Goal: Task Accomplishment & Management: Complete application form

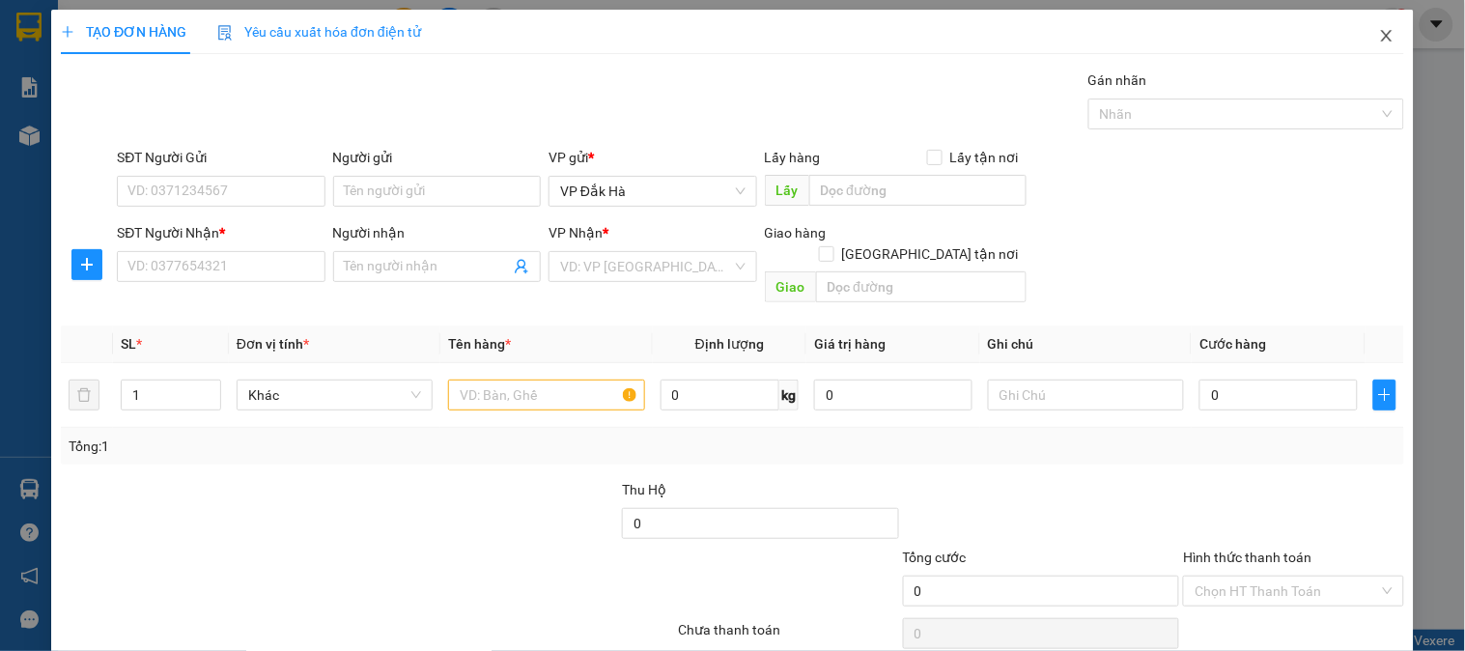
click at [1379, 41] on icon "close" at bounding box center [1386, 35] width 15 height 15
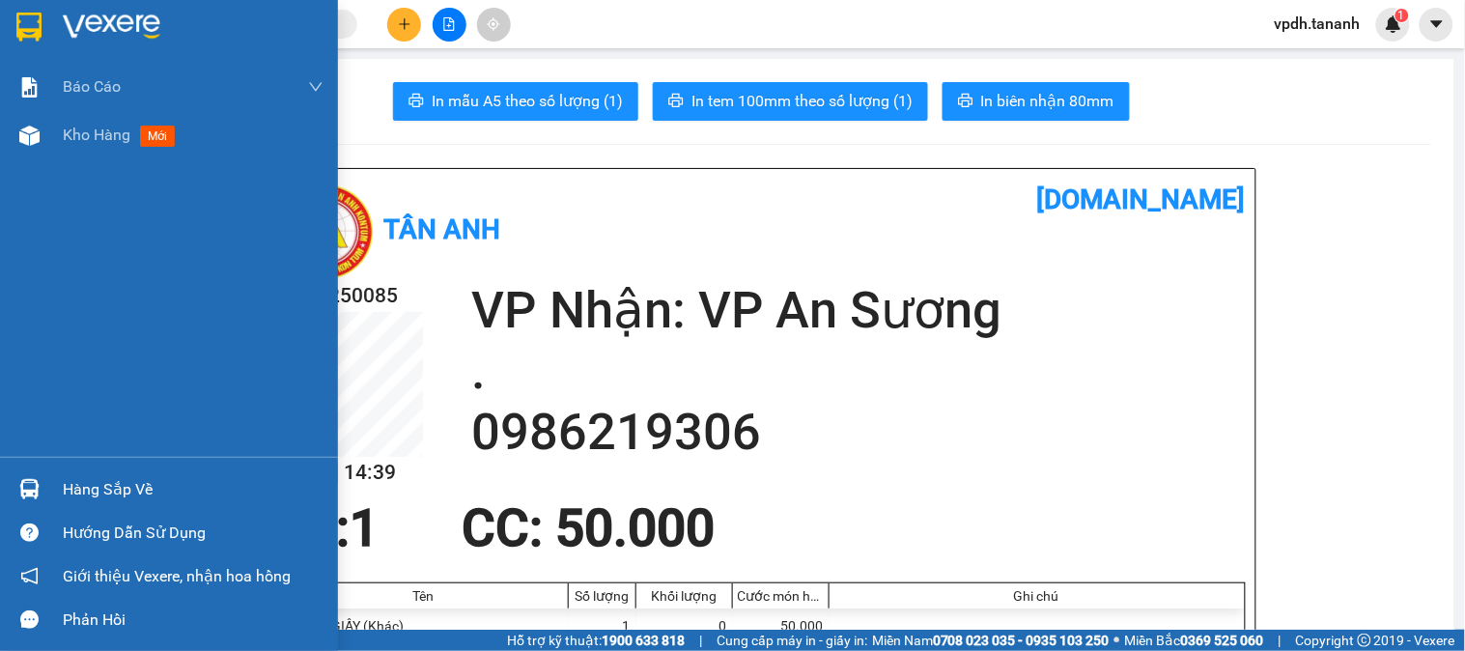
click at [137, 32] on img at bounding box center [112, 27] width 98 height 29
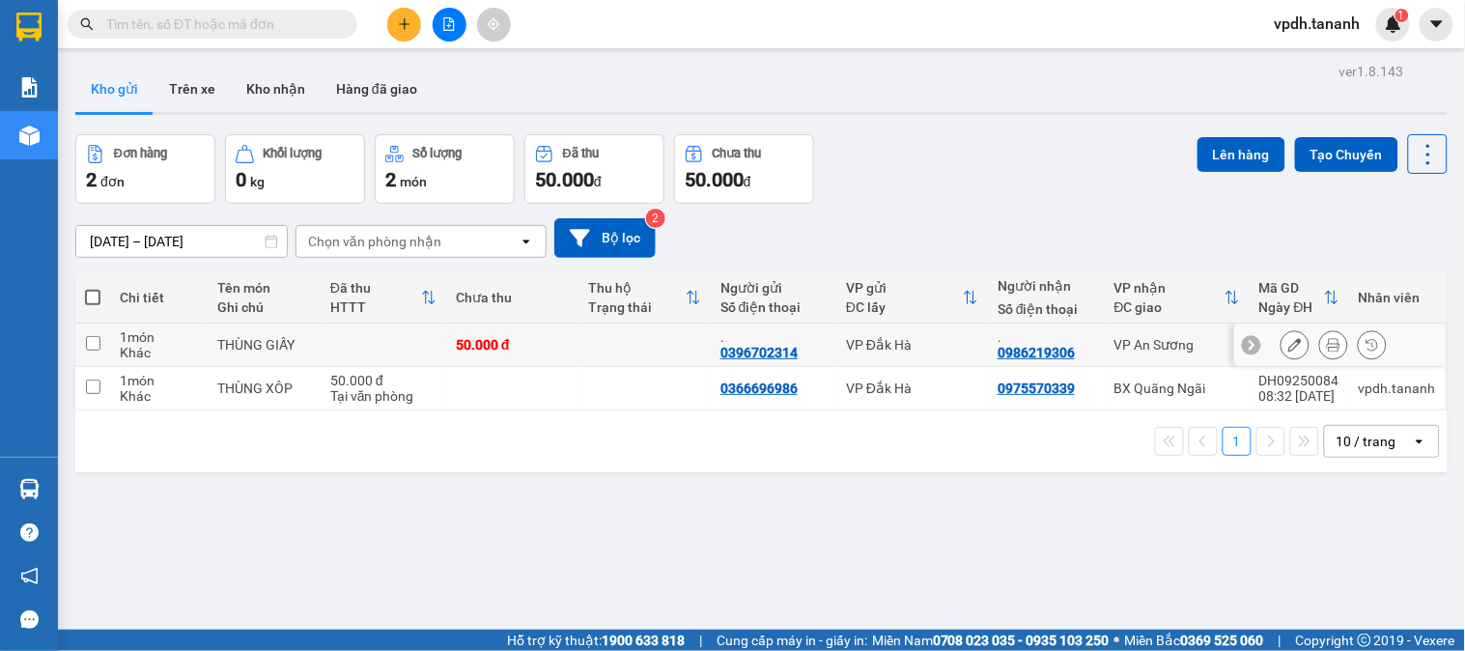
click at [1327, 351] on icon at bounding box center [1334, 345] width 14 height 14
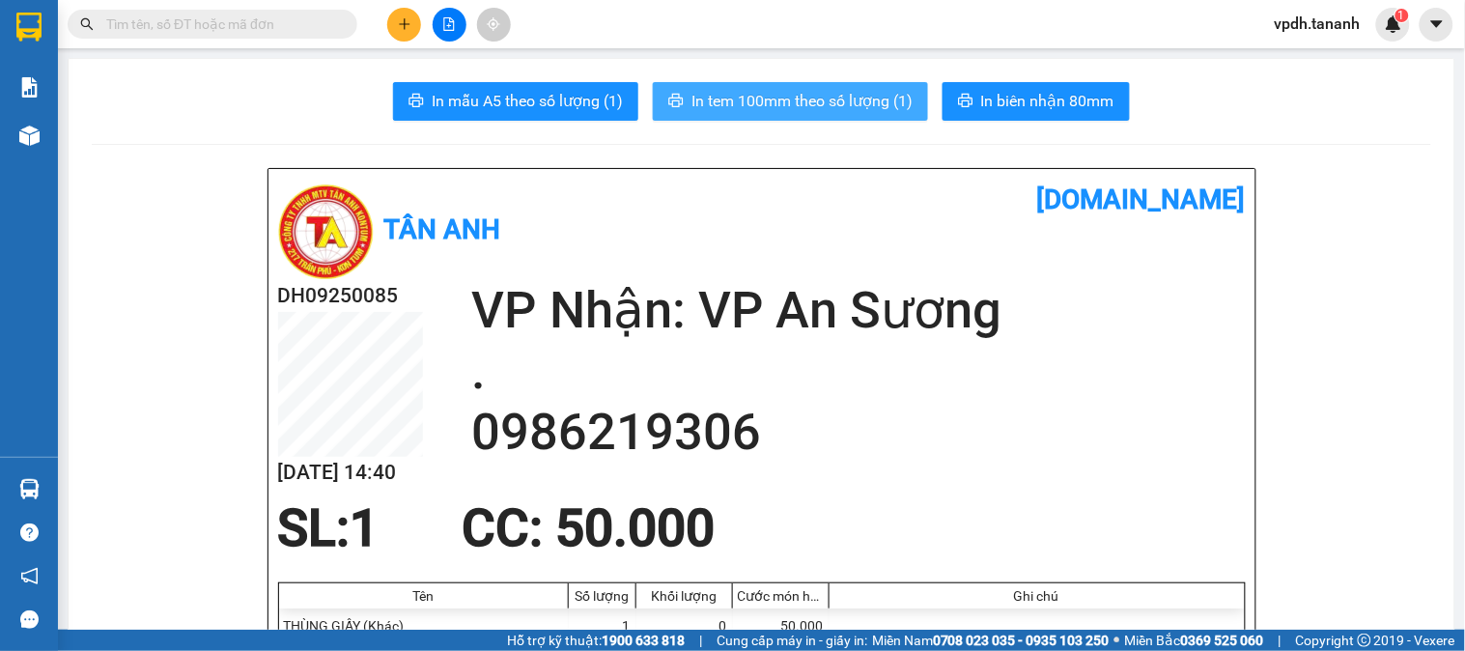
click at [827, 109] on span "In tem 100mm theo số lượng (1)" at bounding box center [802, 101] width 221 height 24
drag, startPoint x: 383, startPoint y: 19, endPoint x: 390, endPoint y: 27, distance: 10.3
click at [382, 19] on div at bounding box center [449, 25] width 145 height 34
click at [394, 27] on button at bounding box center [404, 25] width 34 height 34
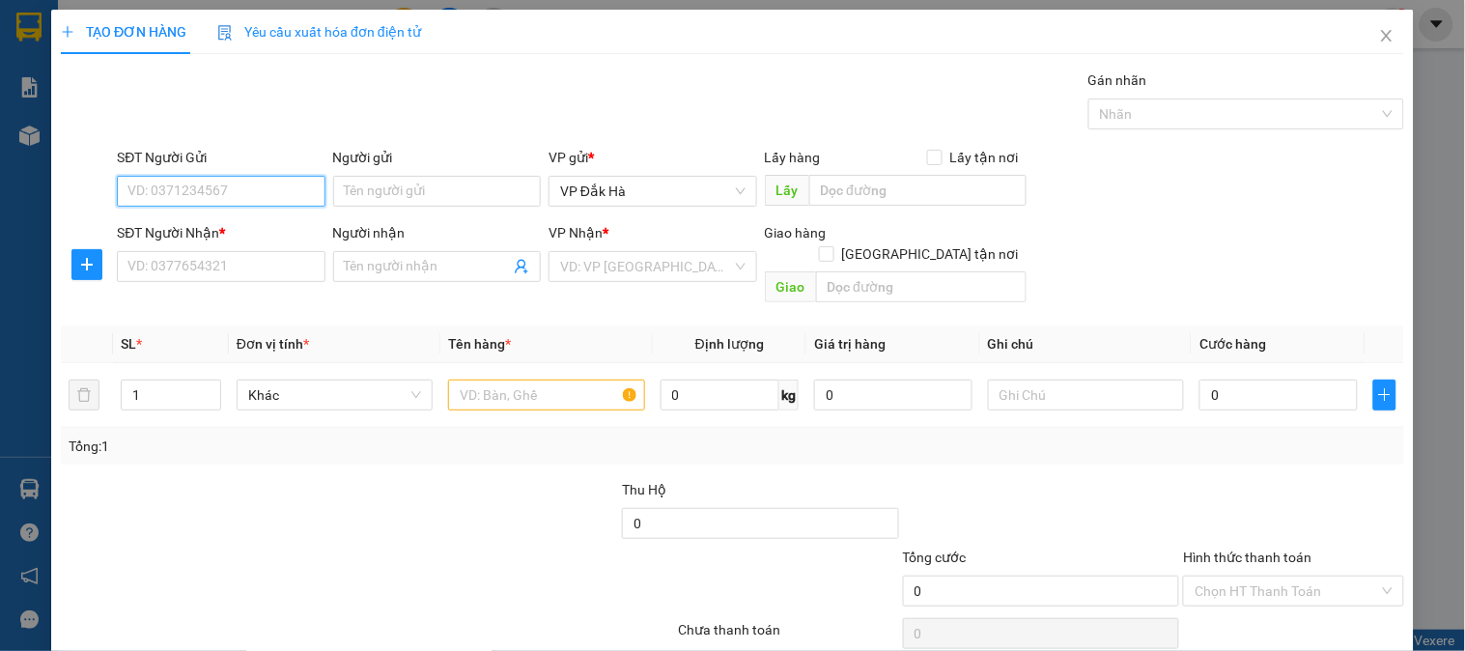
click at [252, 181] on input "SĐT Người Gửi" at bounding box center [221, 191] width 208 height 31
click at [239, 235] on div "0824352129 - GẤU" at bounding box center [218, 229] width 183 height 21
type input "0824352129"
type input "GẤU"
type input "0838089022"
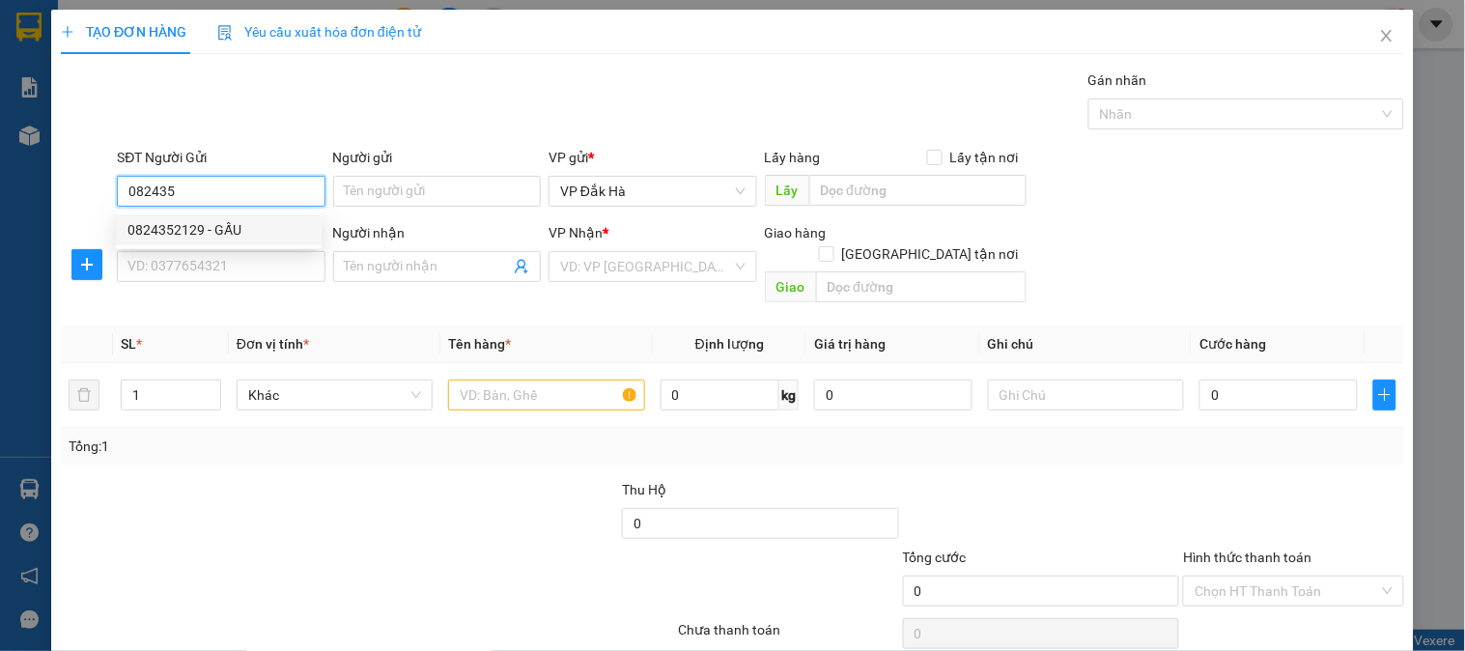
type input "CX ĐỒNG TIẾN"
type input "50.000"
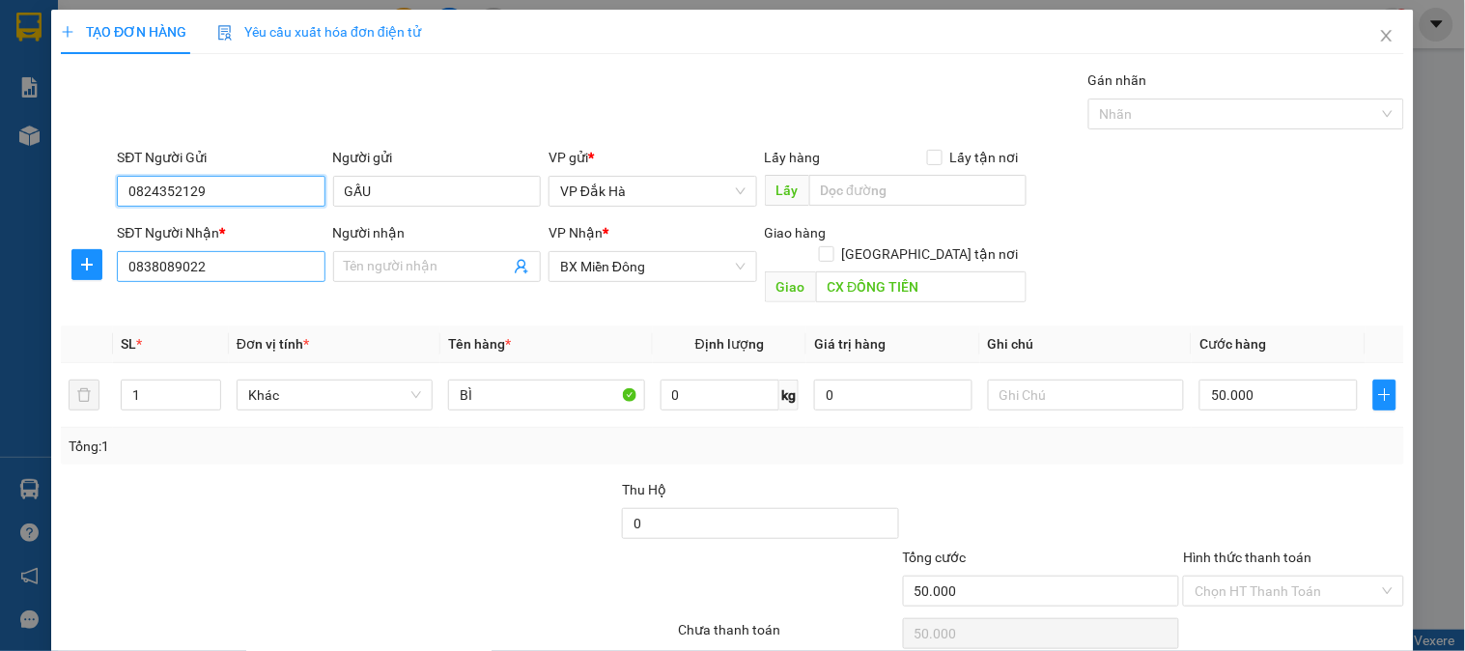
type input "0824352129"
drag, startPoint x: 237, startPoint y: 276, endPoint x: 51, endPoint y: 242, distance: 188.5
click at [51, 242] on div "TẠO ĐƠN HÀNG Yêu cầu xuất hóa đơn điện tử Transit Pickup Surcharge Ids Transit …" at bounding box center [732, 361] width 1363 height 703
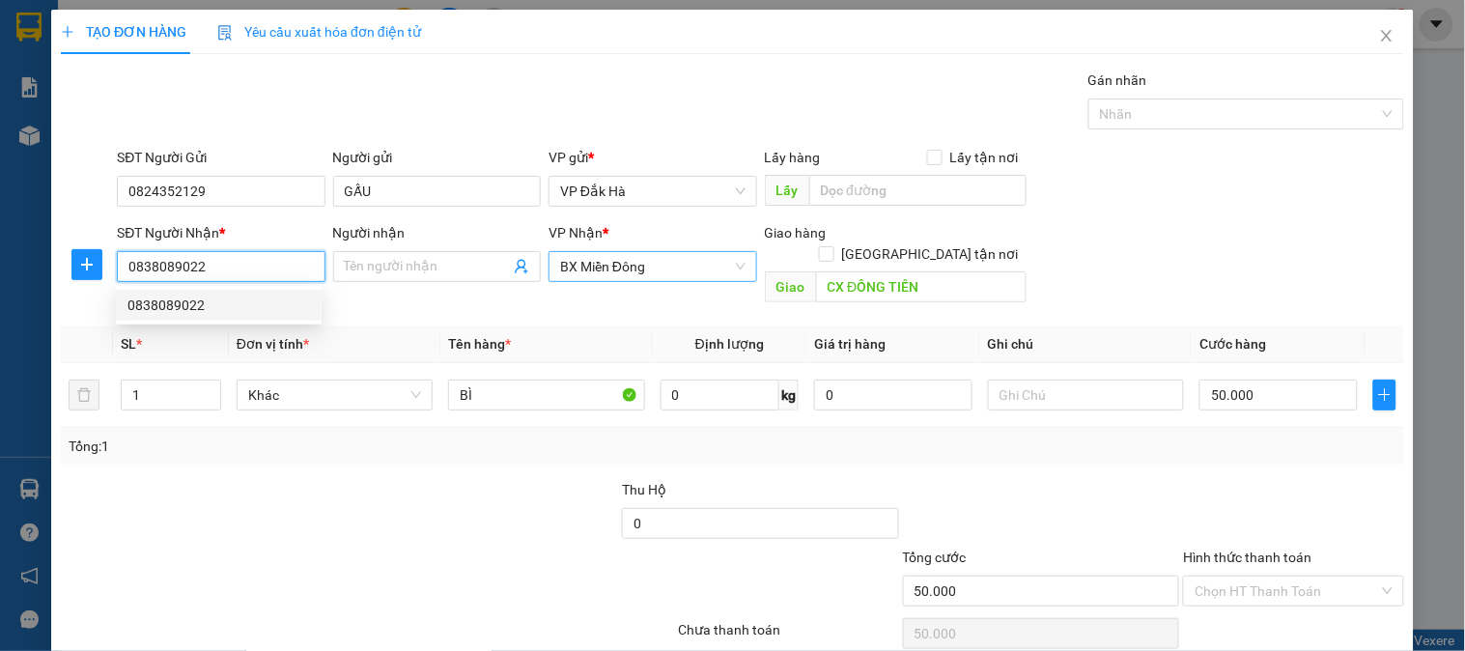
drag, startPoint x: 738, startPoint y: 268, endPoint x: 724, endPoint y: 267, distance: 13.6
click at [737, 268] on div "BX Miền Đông" at bounding box center [653, 266] width 208 height 31
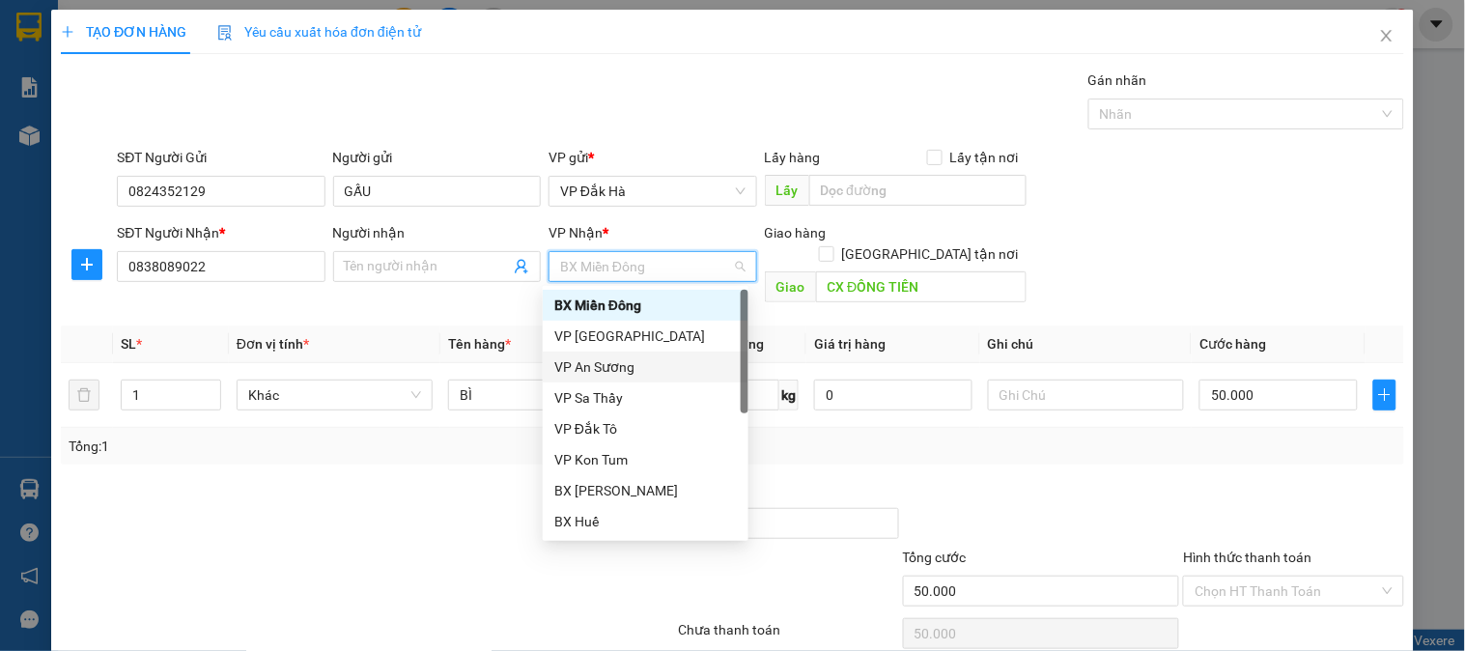
click at [633, 367] on div "VP An Sương" at bounding box center [645, 366] width 183 height 21
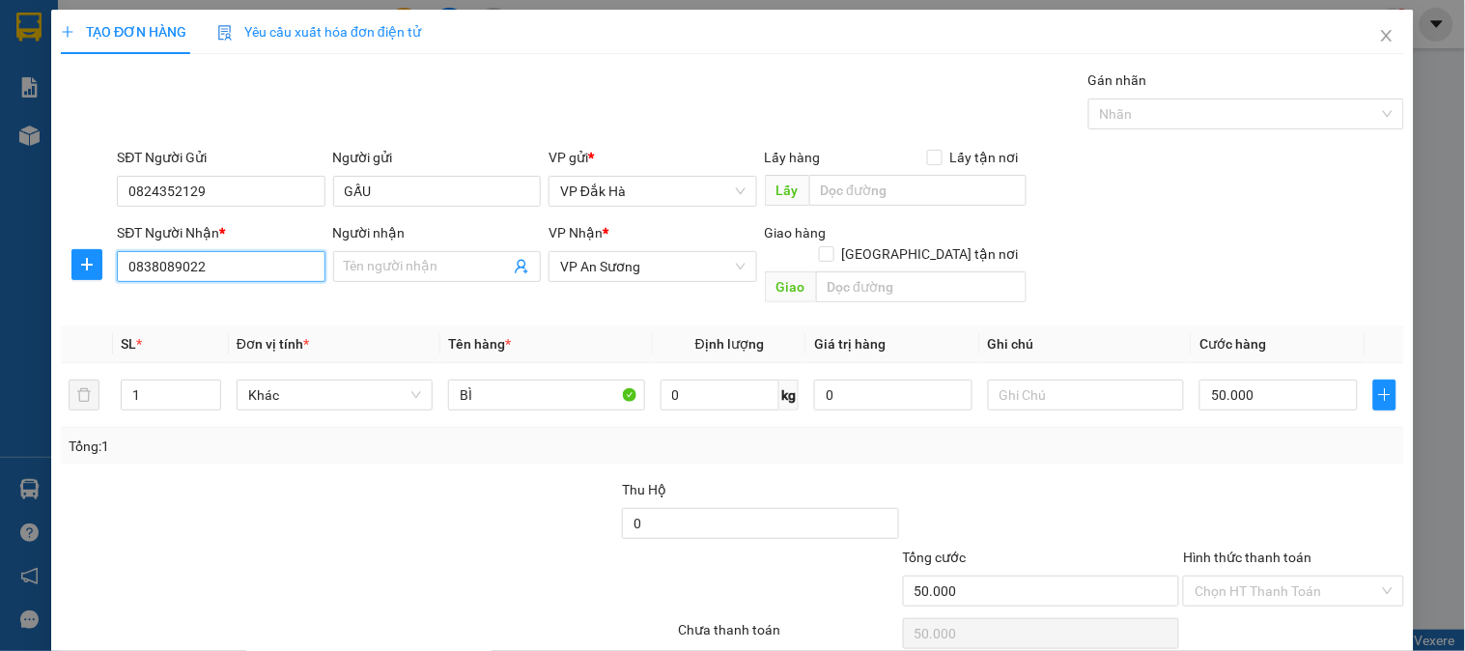
click at [302, 254] on input "0838089022" at bounding box center [221, 266] width 208 height 31
drag, startPoint x: 286, startPoint y: 258, endPoint x: 60, endPoint y: 238, distance: 226.9
click at [61, 238] on div "SĐT Người Nhận * 0838089022 Người nhận Tên người nhận VP Nhận * VP An Sương Gia…" at bounding box center [732, 266] width 1347 height 89
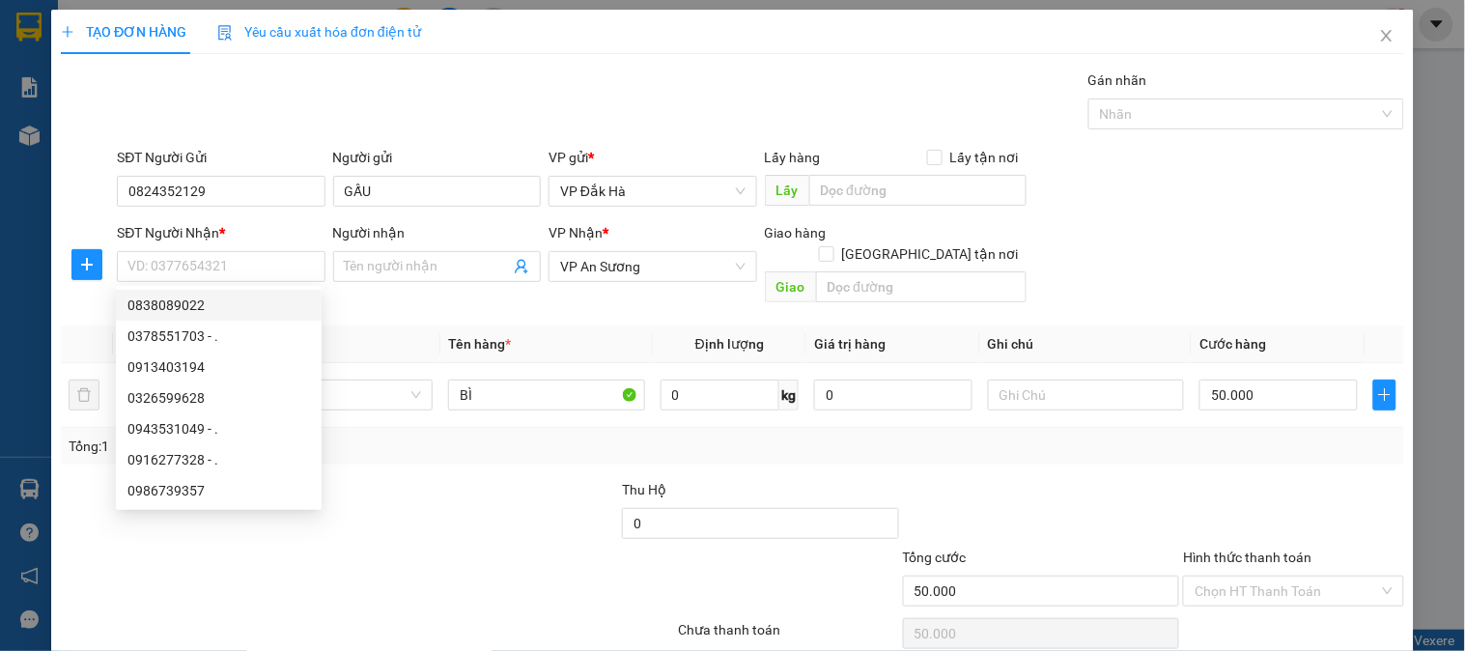
click at [392, 295] on div "Transit Pickup Surcharge Ids Transit Deliver Surcharge Ids Transit Deliver Surc…" at bounding box center [733, 384] width 1344 height 629
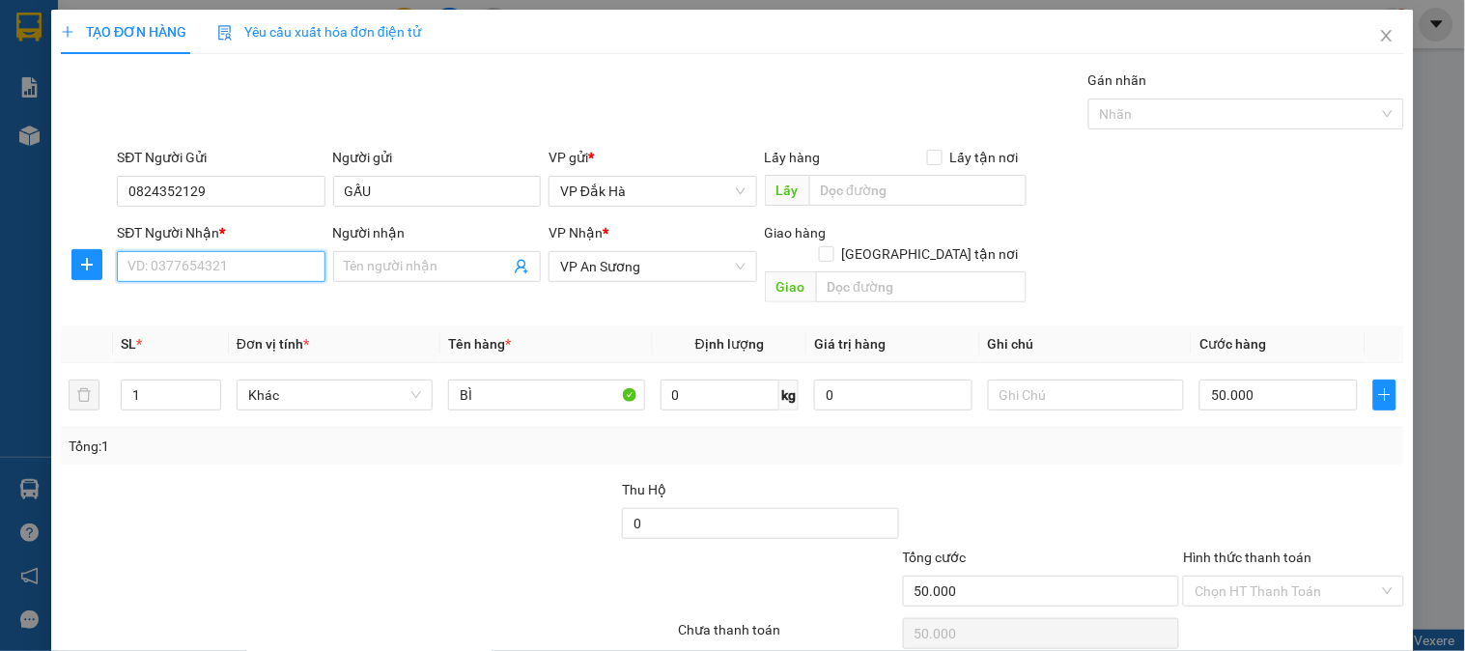
click at [196, 258] on input "SĐT Người Nhận *" at bounding box center [221, 266] width 208 height 31
type input "0909042641"
click at [248, 295] on div "0909042641" at bounding box center [218, 305] width 183 height 21
type input "100.000"
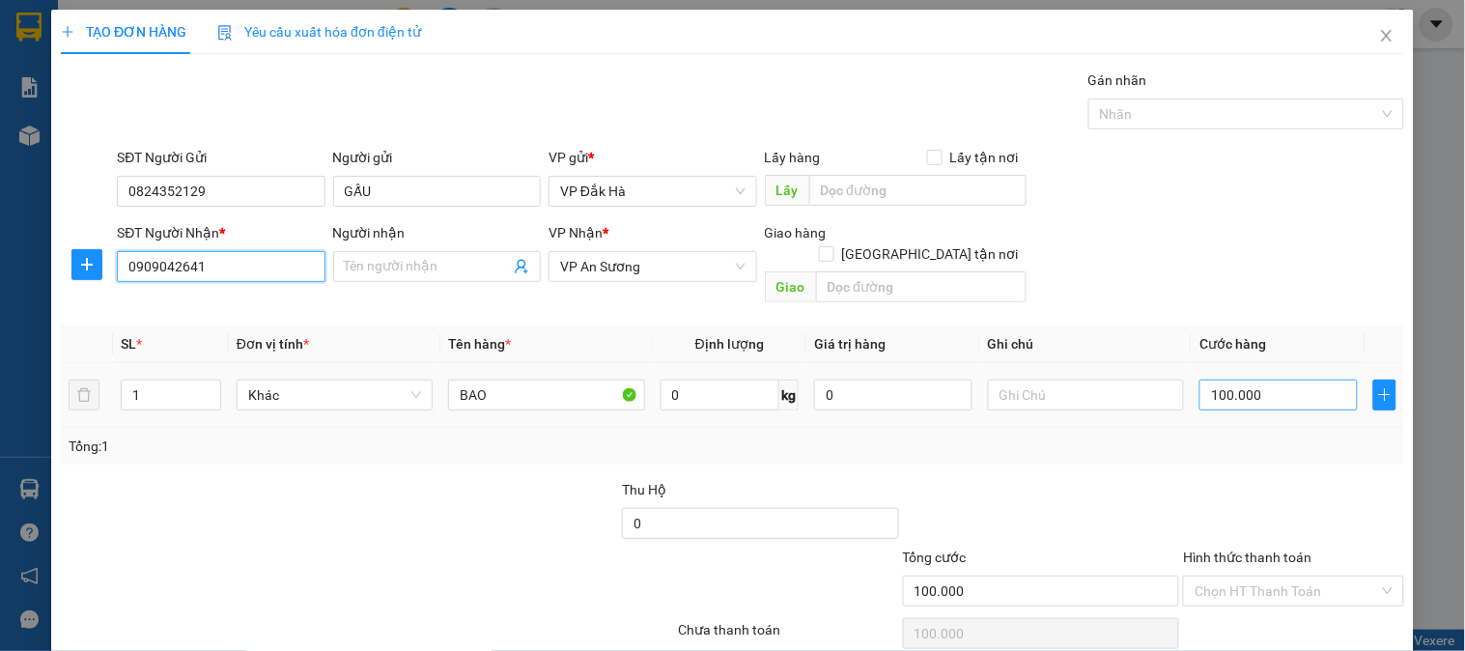
type input "0909042641"
click at [1249, 381] on input "100.000" at bounding box center [1279, 395] width 158 height 31
type input "8"
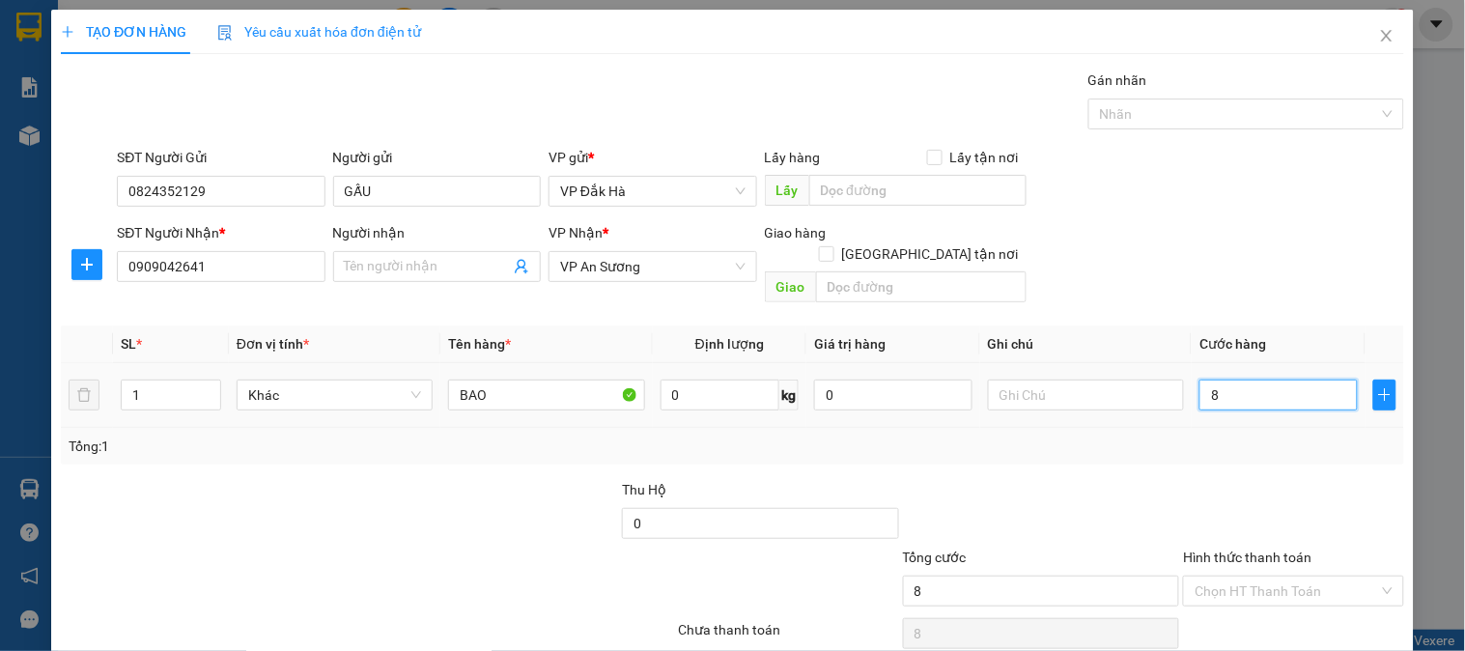
type input "80"
type input "800"
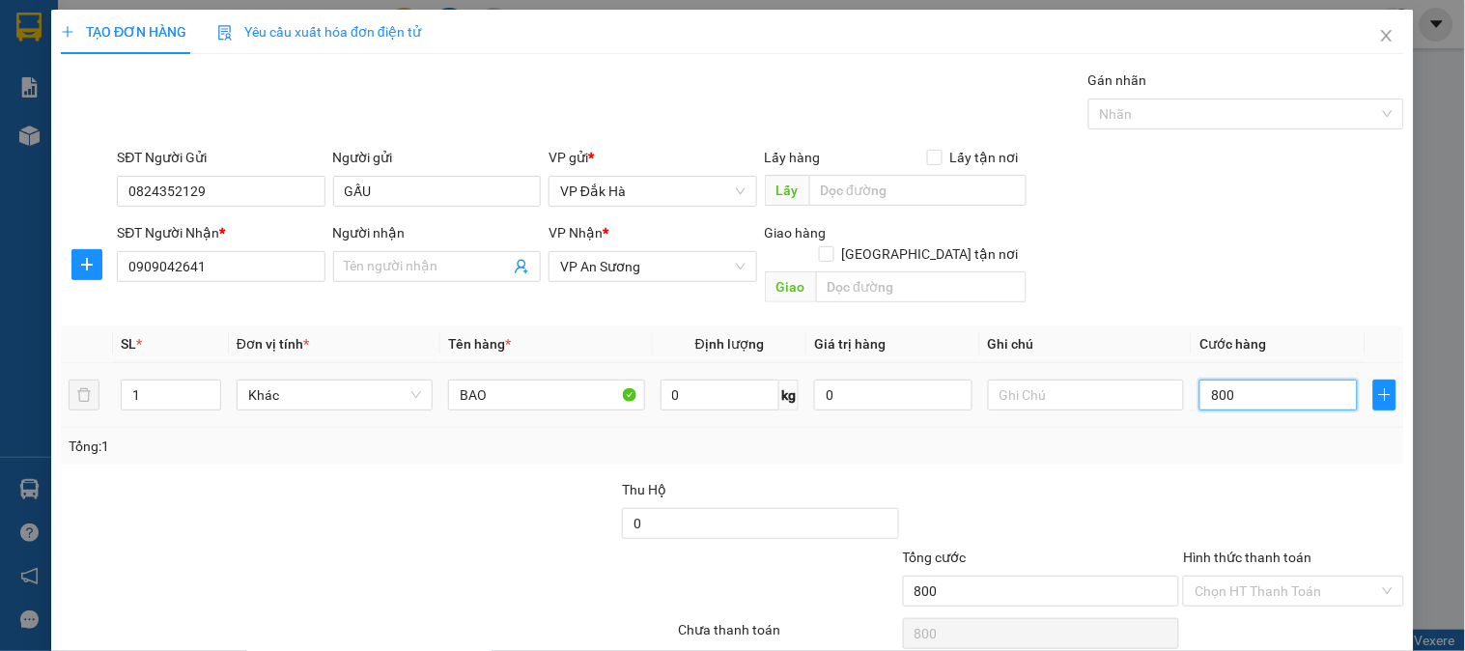
type input "8.000"
type input "80.000"
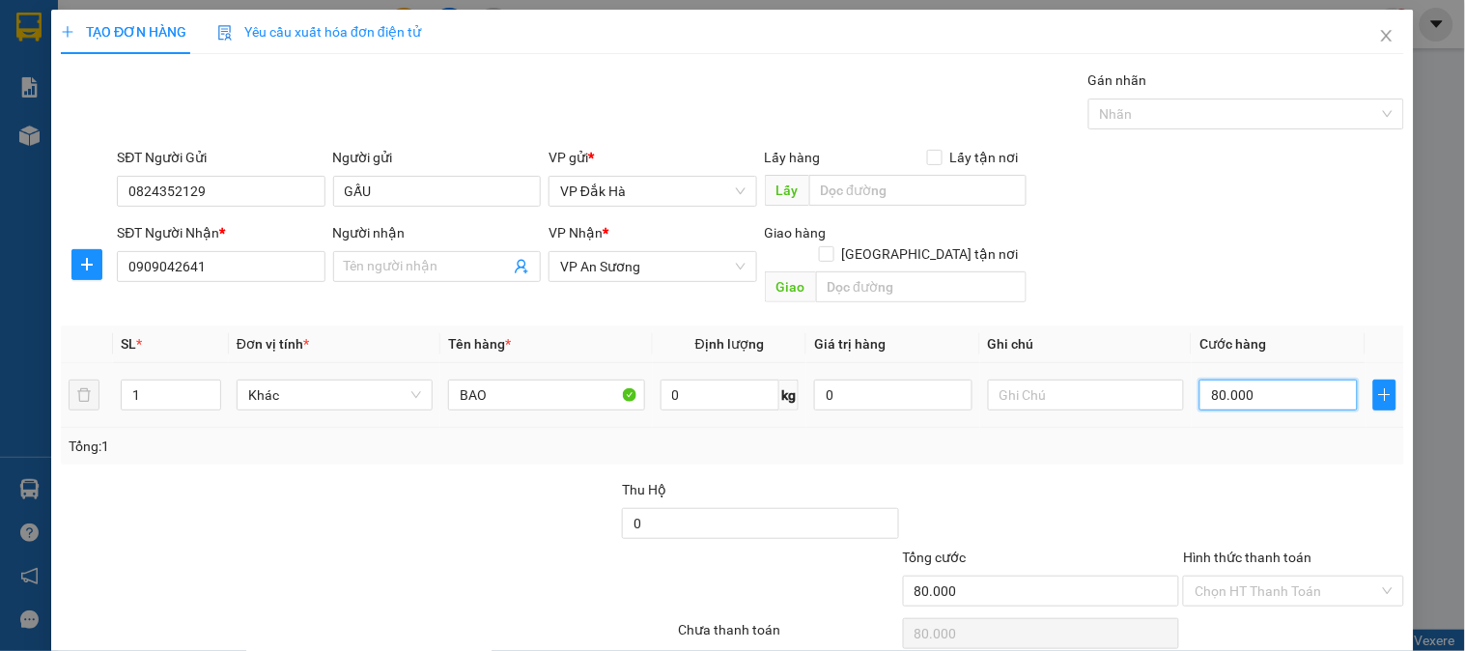
scroll to position [63, 0]
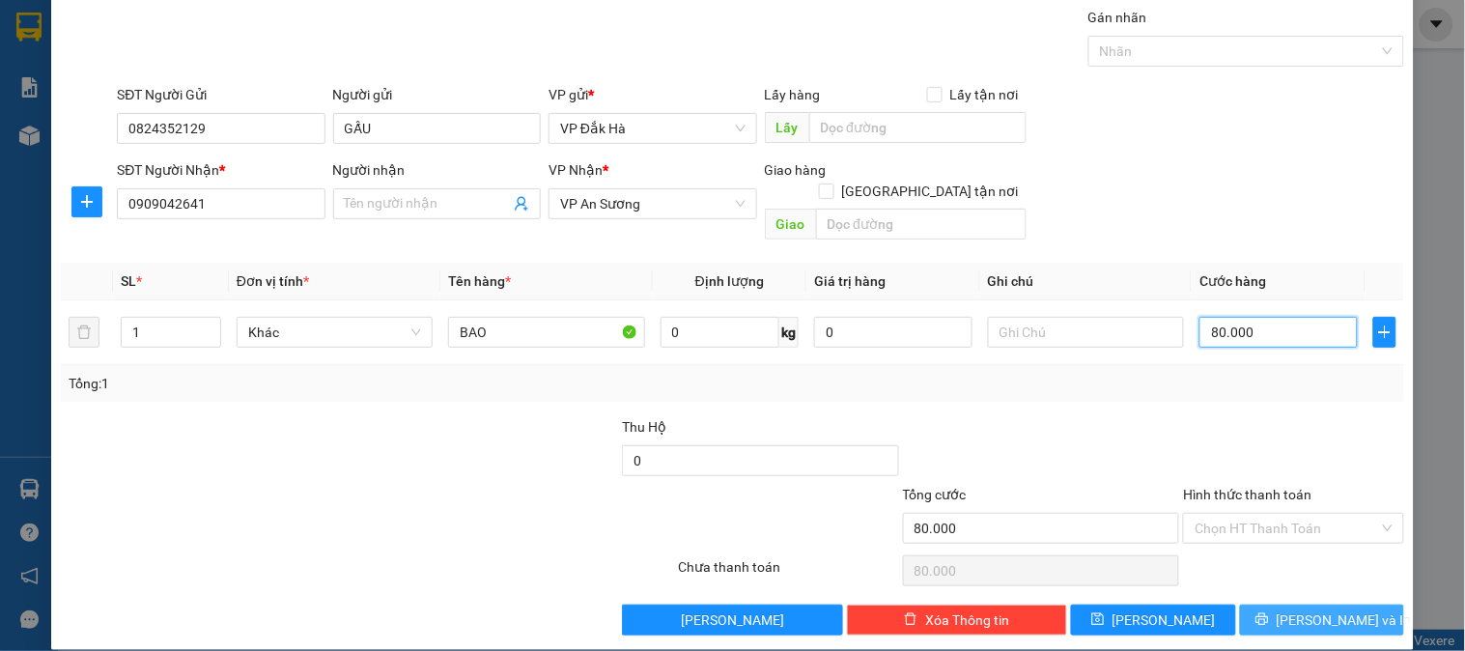
type input "80.000"
click at [1334, 609] on span "[PERSON_NAME] và In" at bounding box center [1344, 619] width 135 height 21
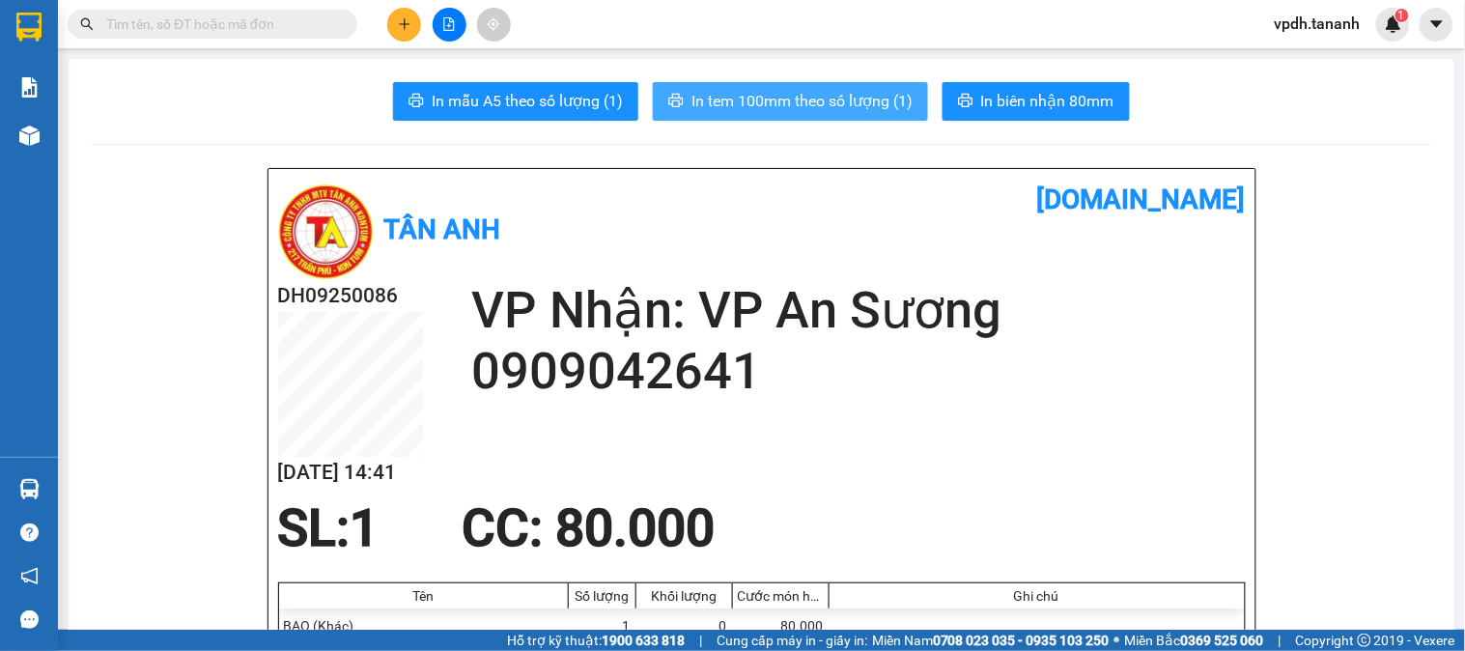
click at [881, 116] on button "In tem 100mm theo số lượng (1)" at bounding box center [790, 101] width 275 height 39
click at [382, 36] on div at bounding box center [449, 25] width 145 height 34
click at [391, 21] on button at bounding box center [404, 25] width 34 height 34
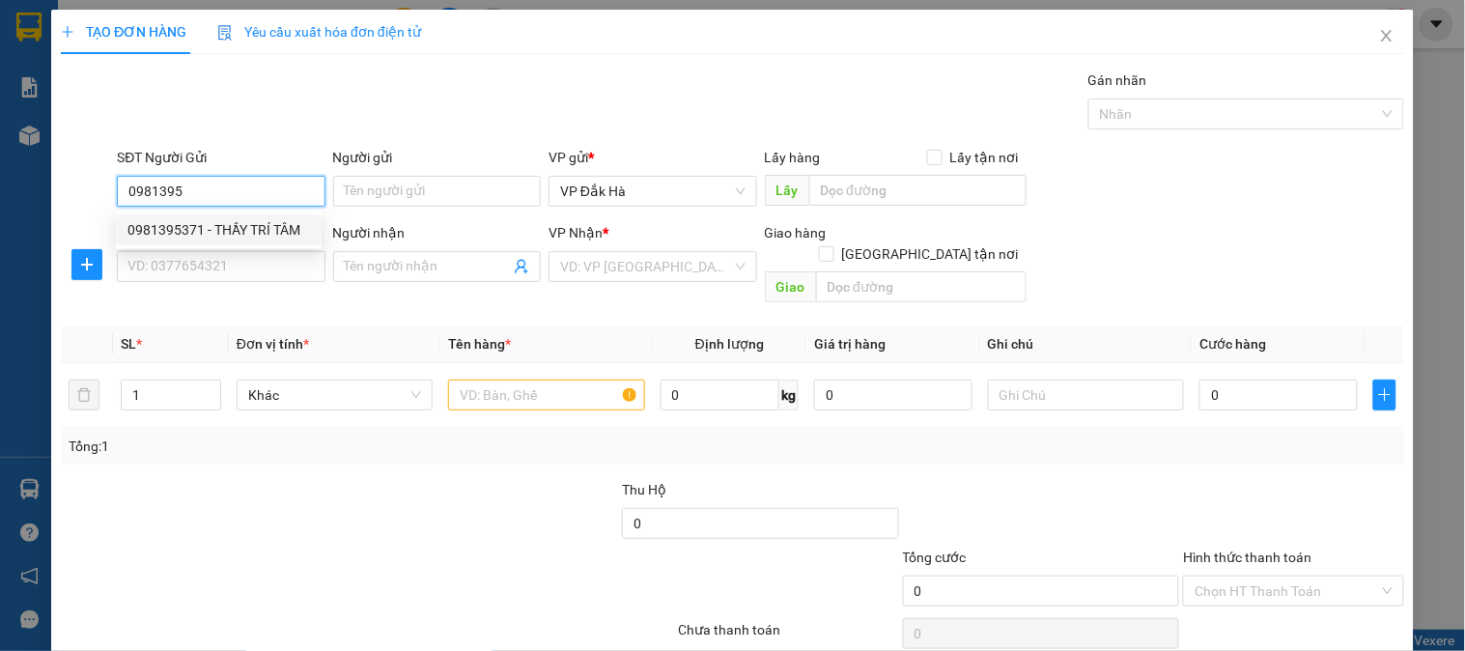
click at [245, 223] on div "0981395371 - THẦY TRÍ TÂM" at bounding box center [218, 229] width 183 height 21
type input "0981395371"
type input "THẦY TRÍ TÂM"
type input "0778785565"
checkbox input "true"
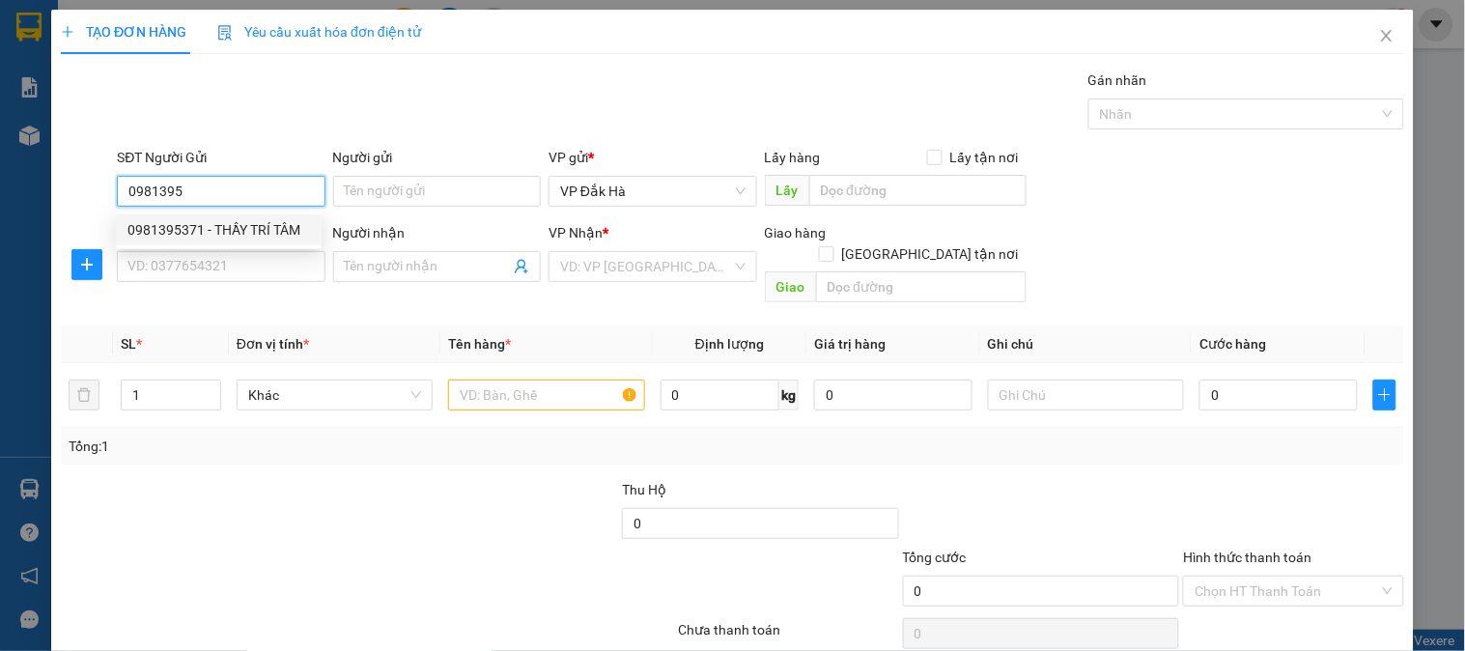
type input "GHTN/TÂN BÌNH/CC"
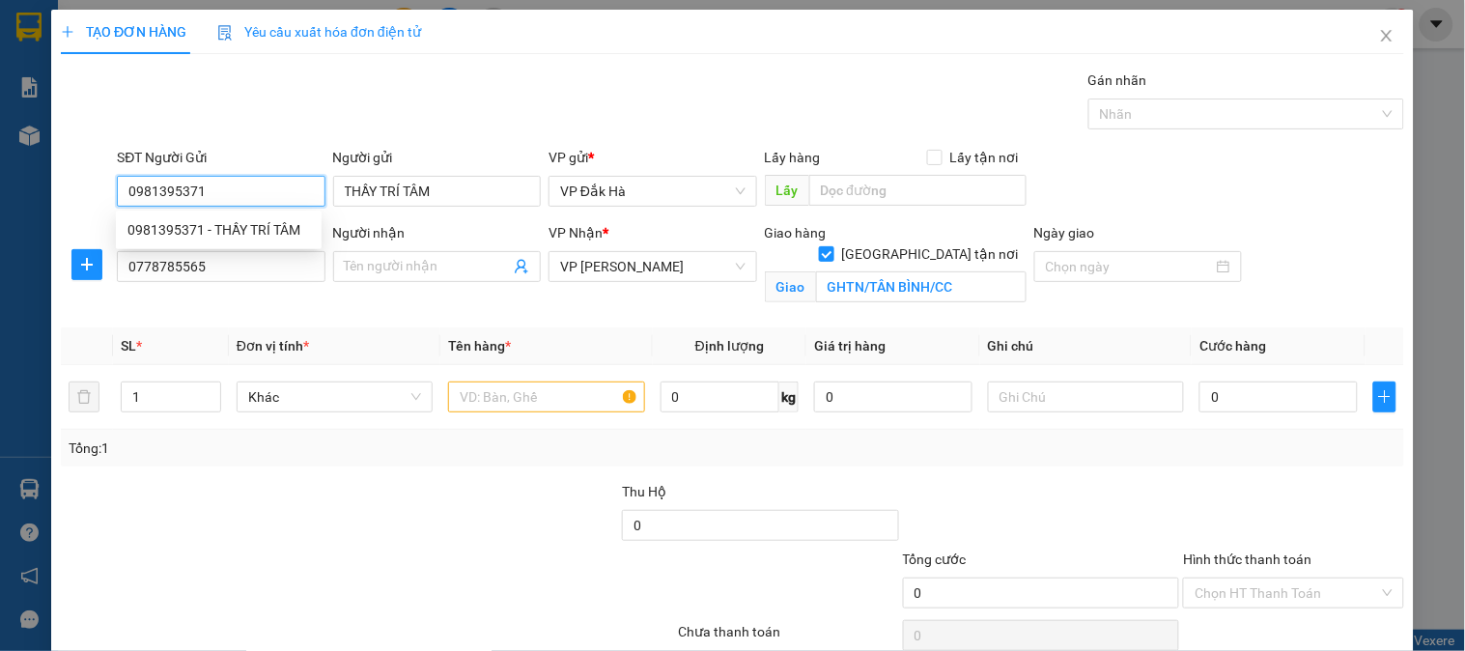
type input "80.000"
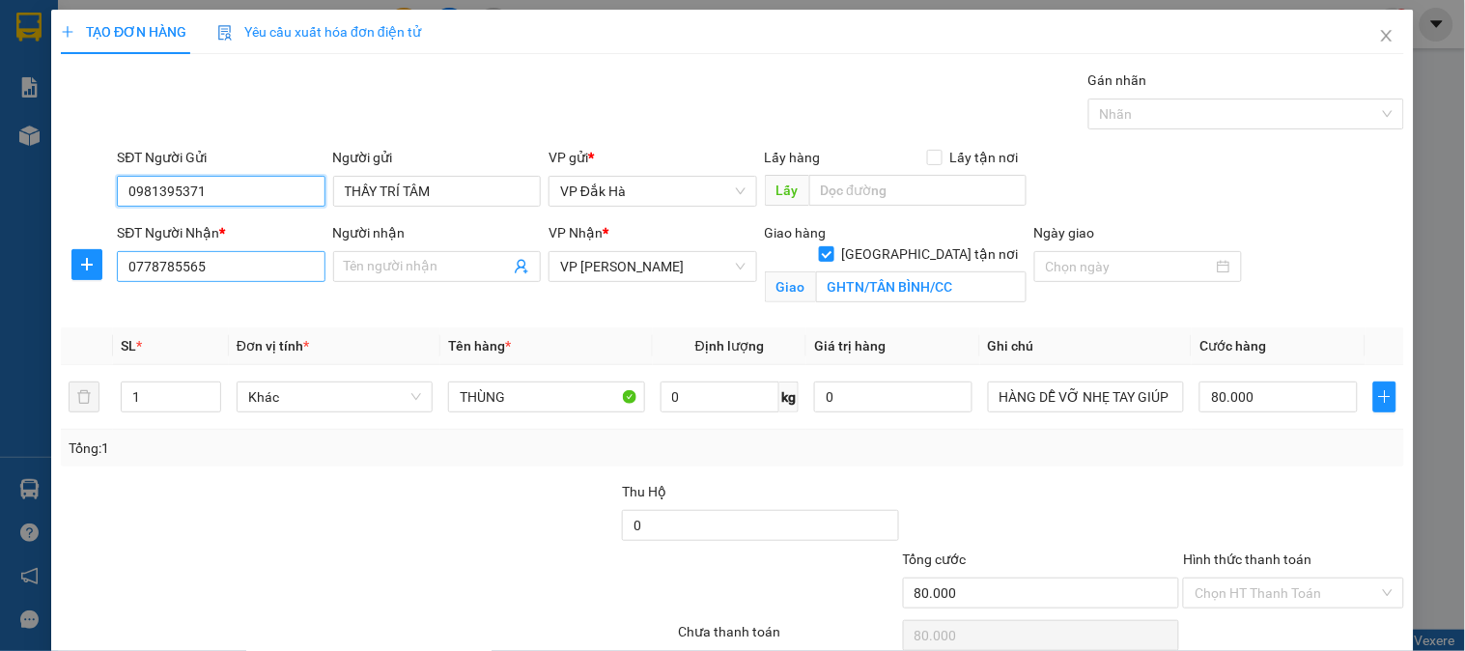
type input "0981395371"
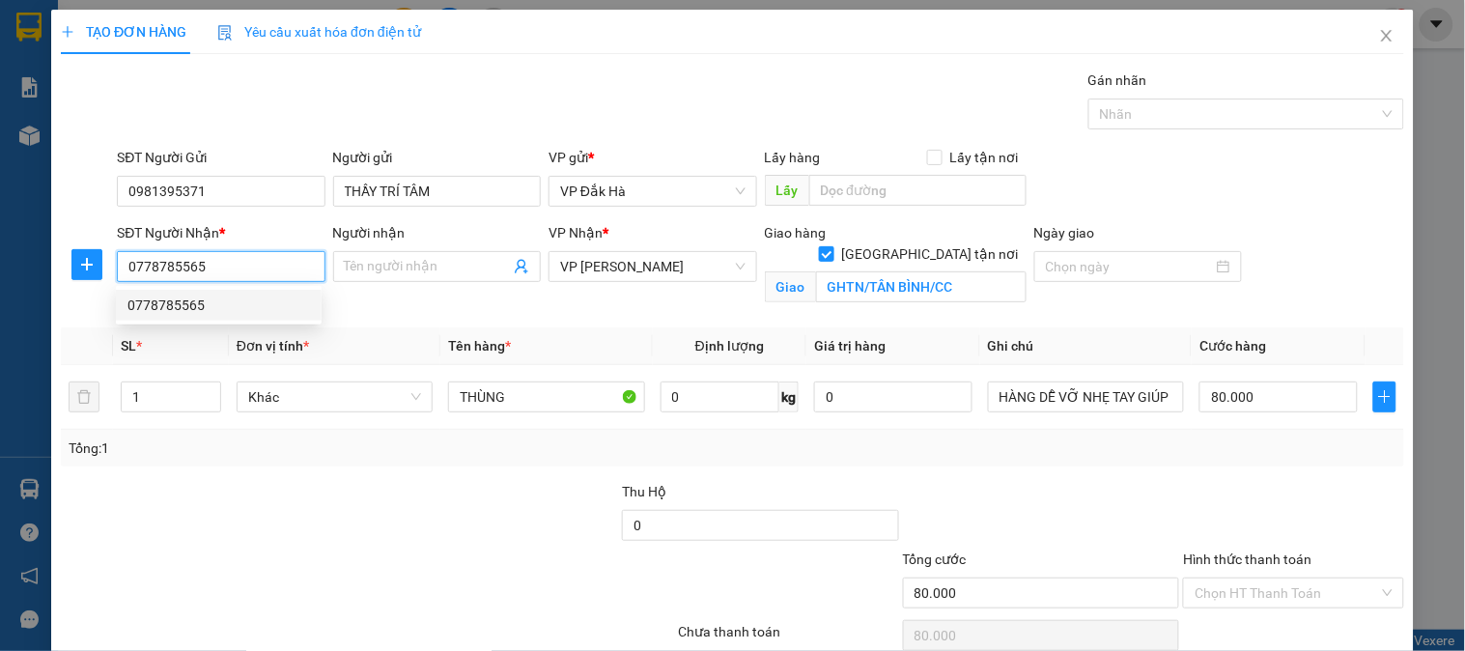
drag, startPoint x: 239, startPoint y: 275, endPoint x: 106, endPoint y: 276, distance: 132.3
click at [106, 276] on div "SĐT Người Nhận * 0778785565 Người nhận Tên người nhận VP Nhận * VP [PERSON_NAME…" at bounding box center [732, 267] width 1347 height 91
click at [216, 300] on div "0915844525 - ." at bounding box center [218, 305] width 183 height 21
type input "0915844525"
type input "."
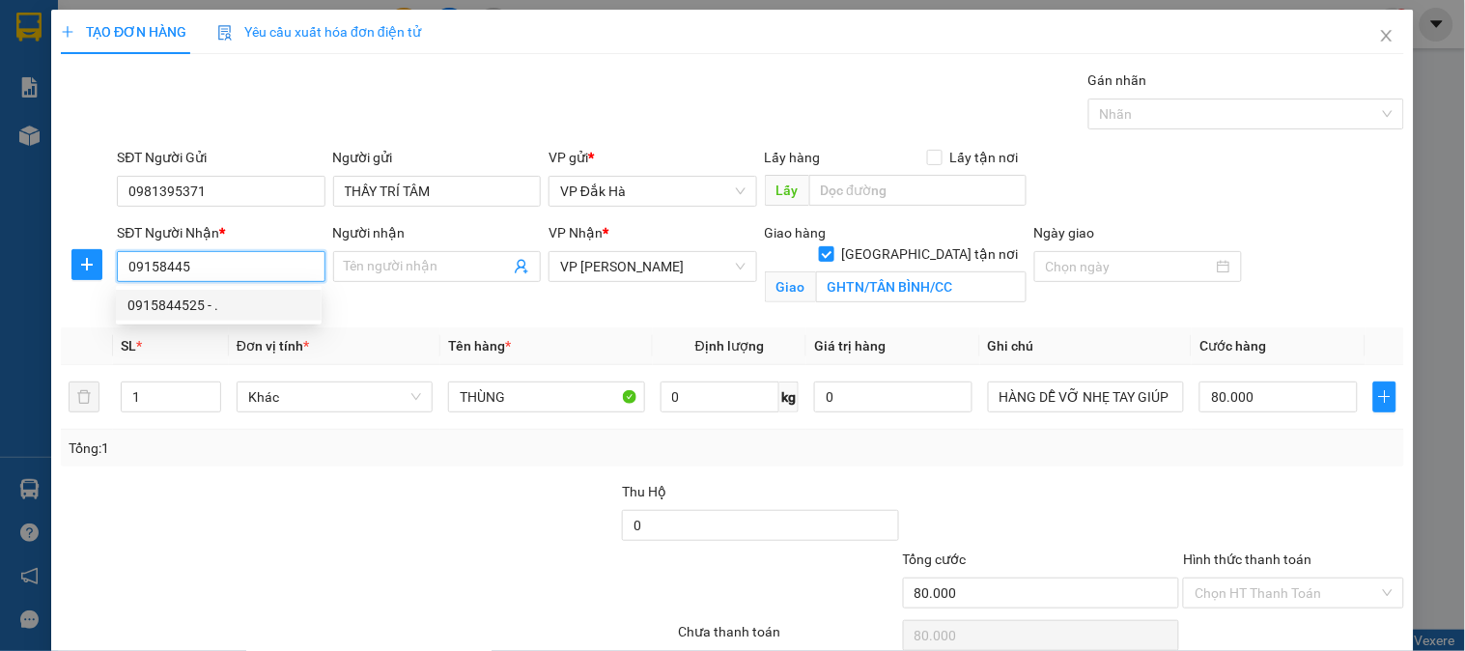
type input "GTN/CC /Q THỦ ĐÚC"
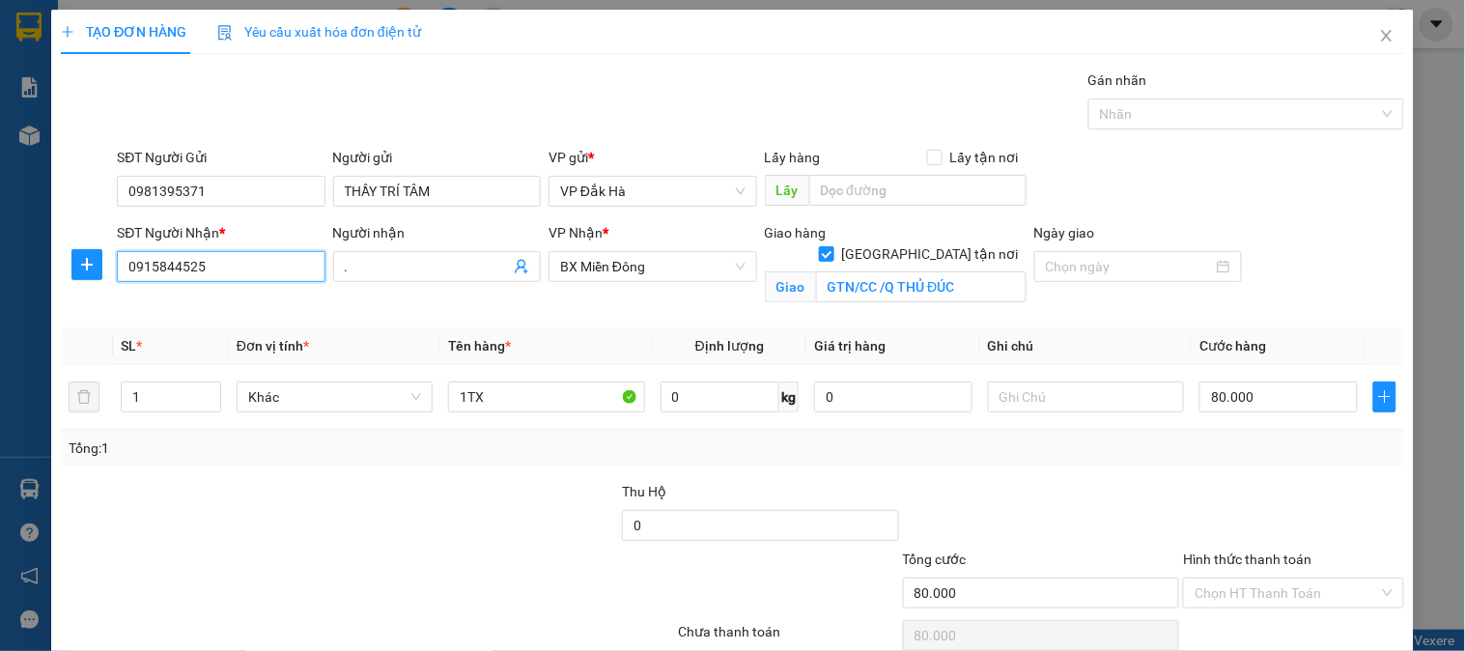
scroll to position [87, 0]
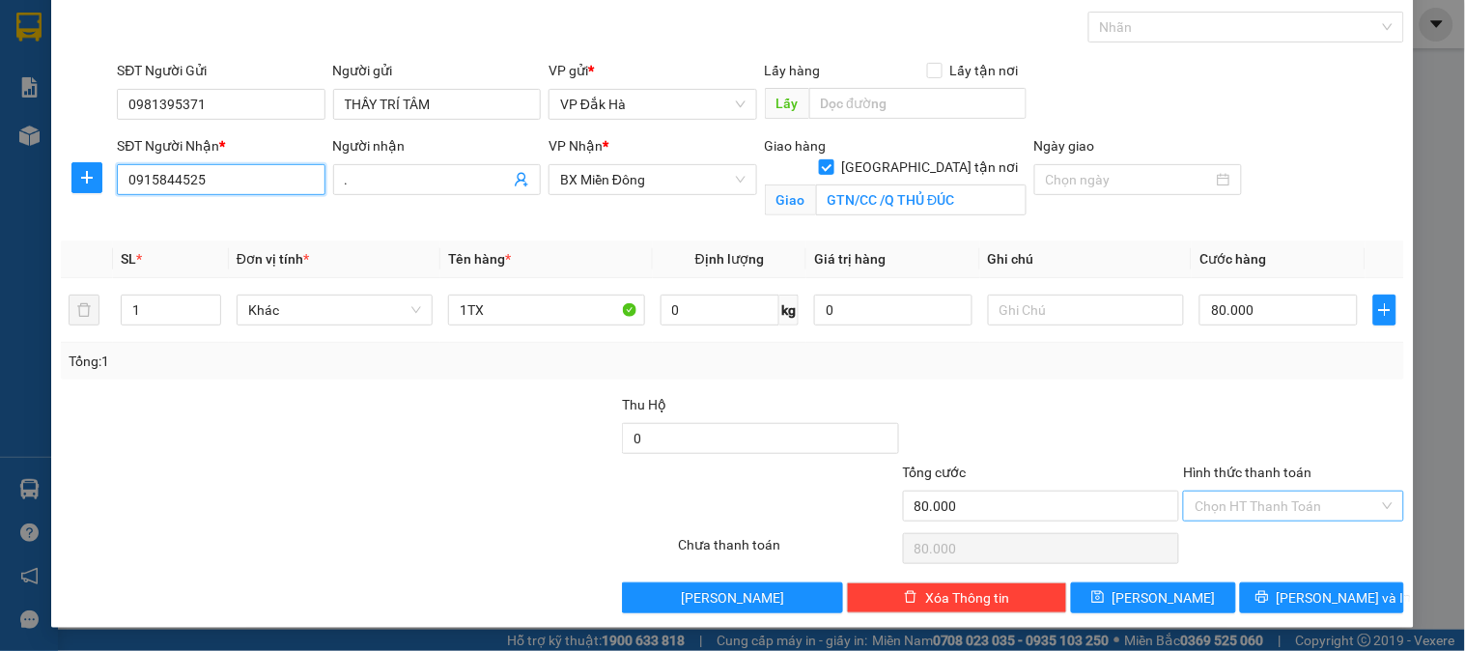
type input "0915844525"
click at [1243, 506] on input "Hình thức thanh toán" at bounding box center [1287, 506] width 184 height 29
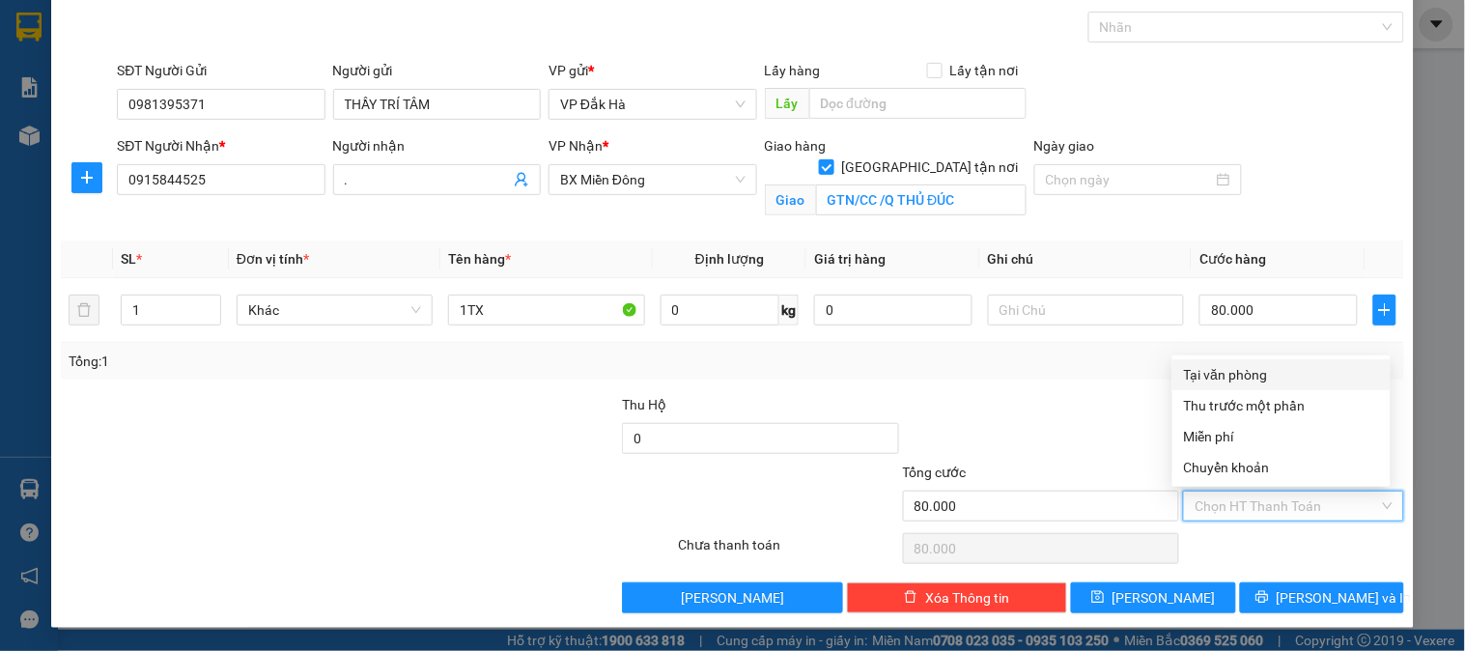
click at [1250, 379] on div "Tại văn phòng" at bounding box center [1281, 374] width 195 height 21
type input "0"
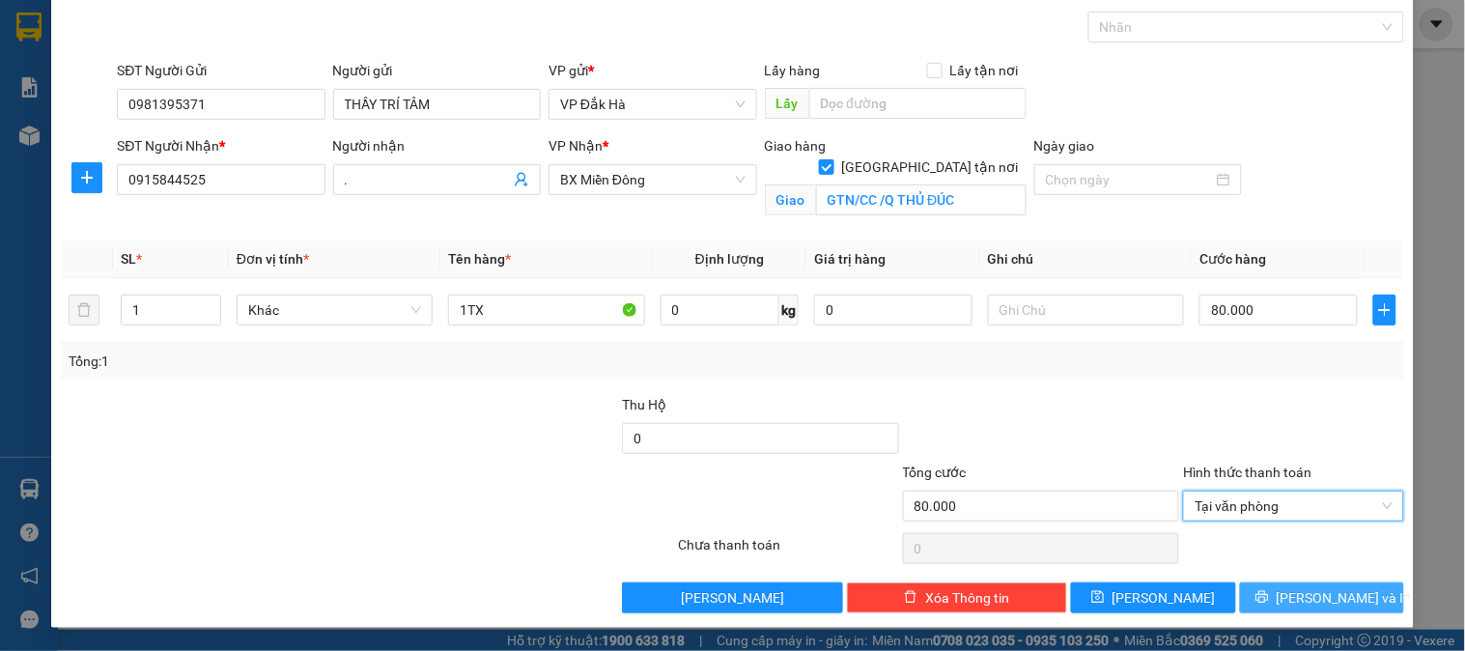
click at [1319, 597] on span "[PERSON_NAME] và In" at bounding box center [1344, 597] width 135 height 21
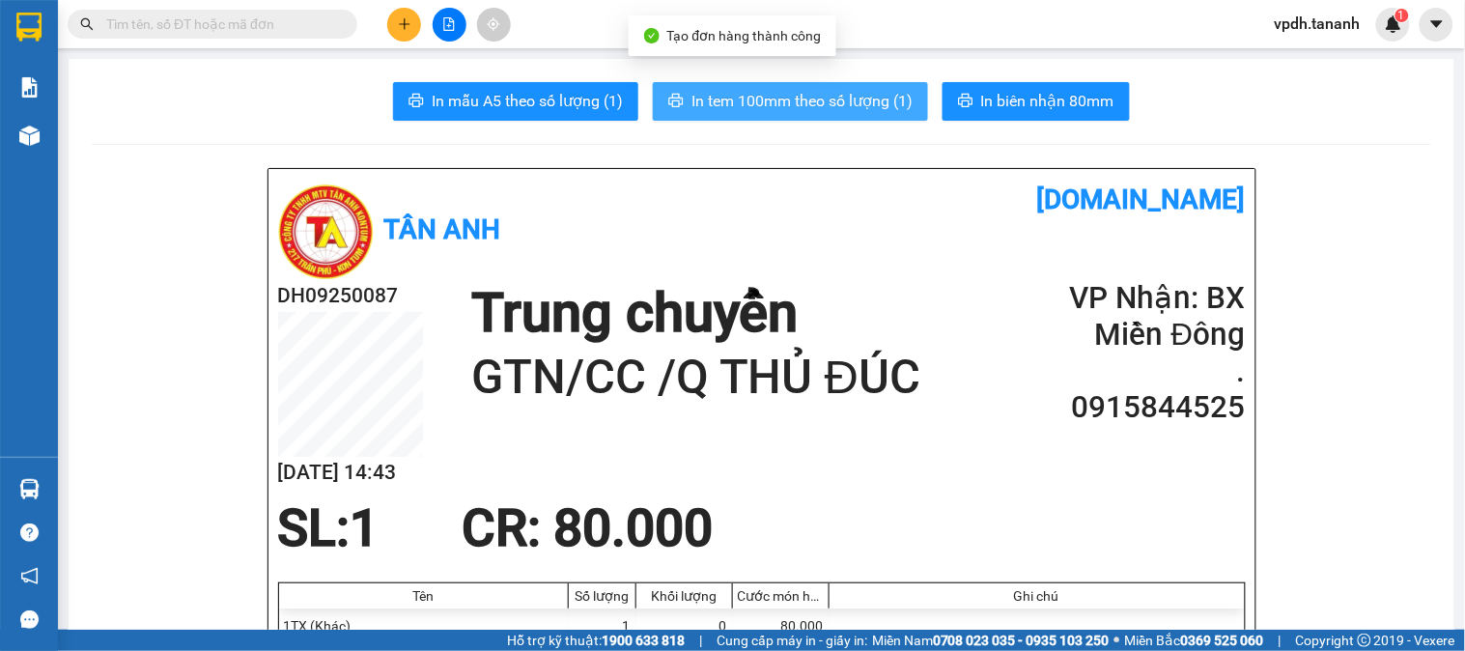
click at [769, 98] on span "In tem 100mm theo số lượng (1)" at bounding box center [802, 101] width 221 height 24
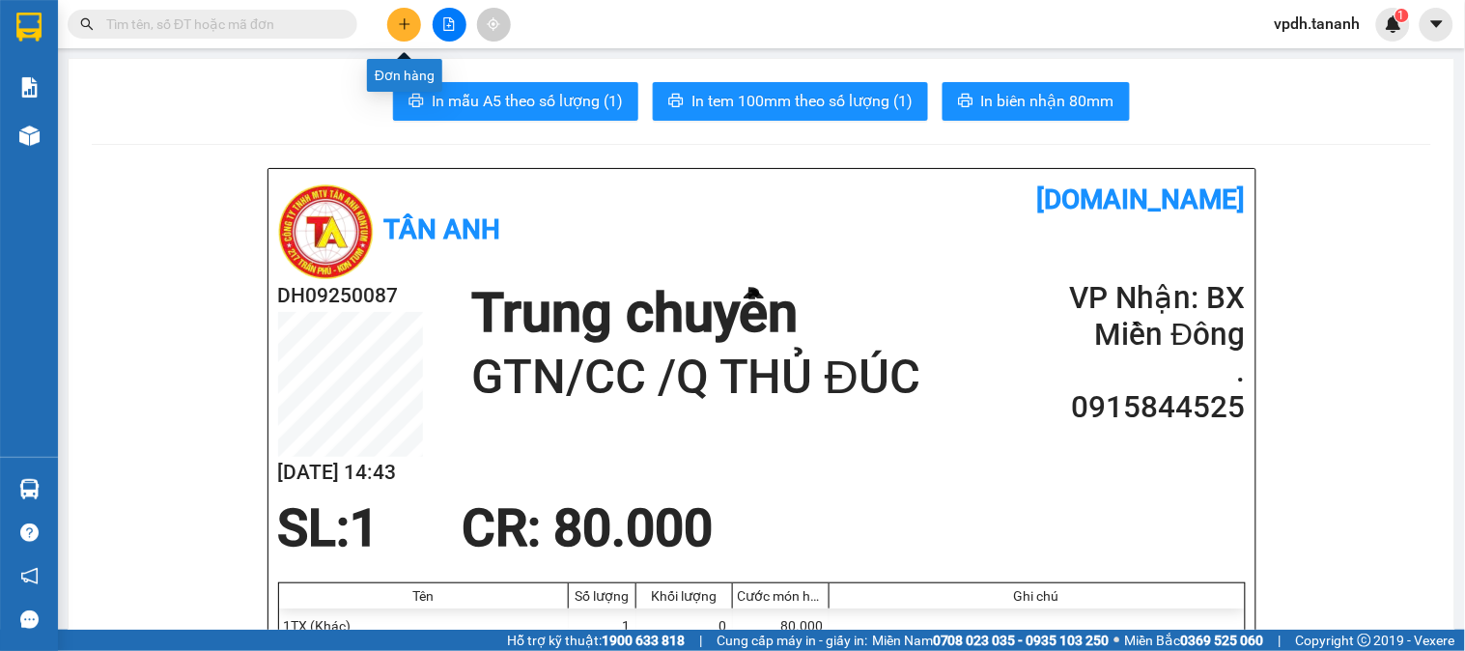
click at [407, 27] on icon "plus" at bounding box center [405, 24] width 14 height 14
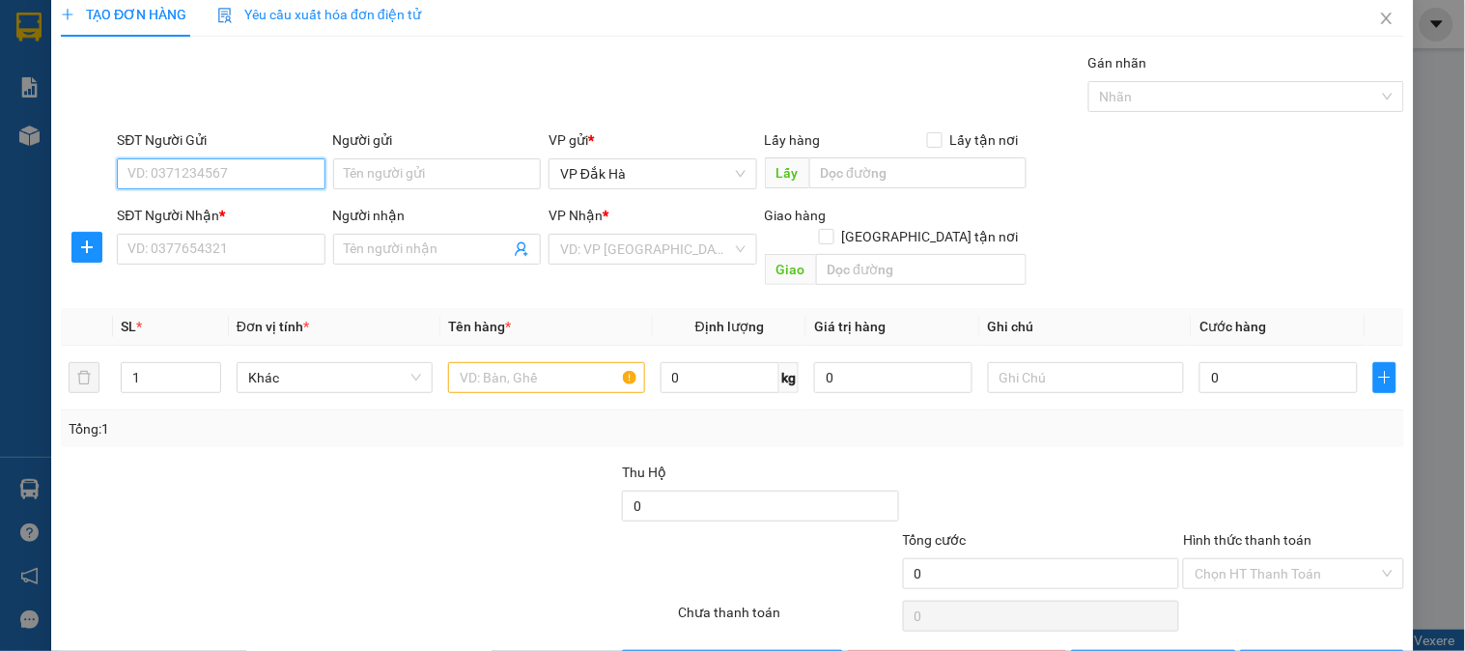
scroll to position [10, 0]
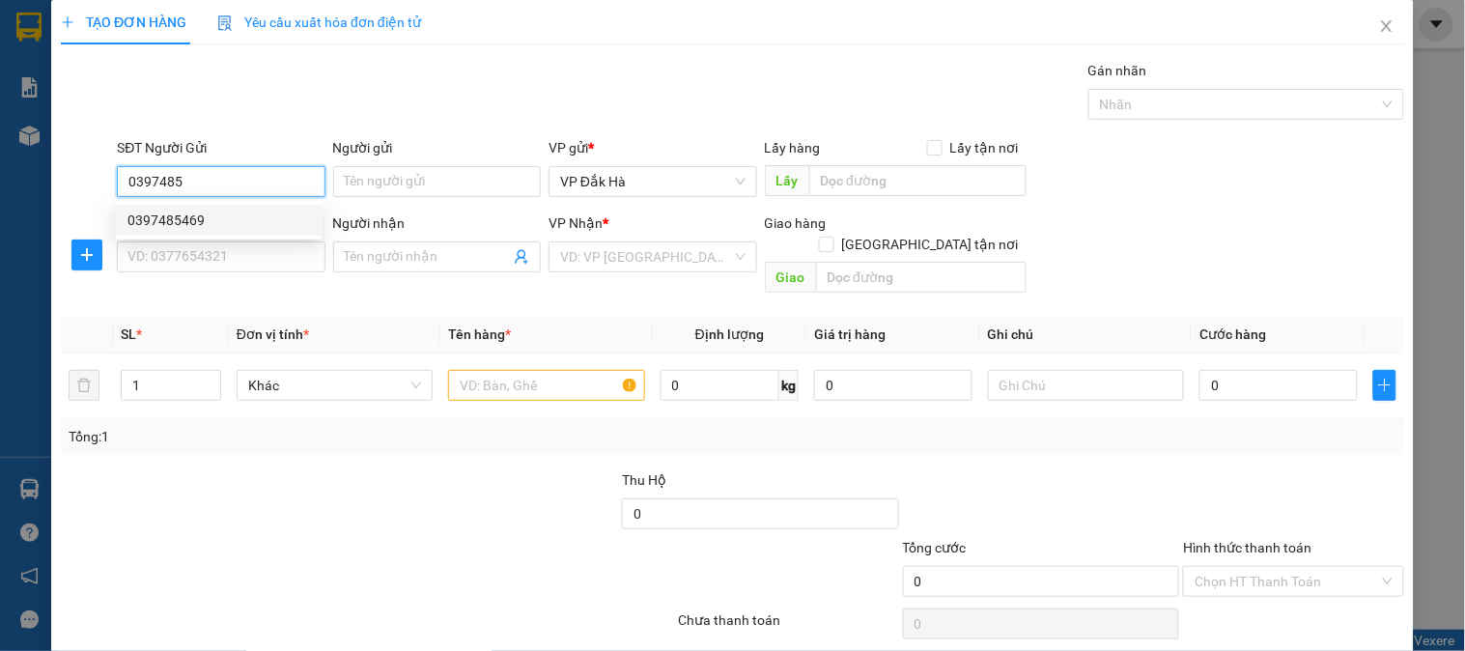
click at [229, 208] on div "0397485469" at bounding box center [219, 220] width 206 height 31
type input "0397485469"
type input "0399299773"
type input "120.000"
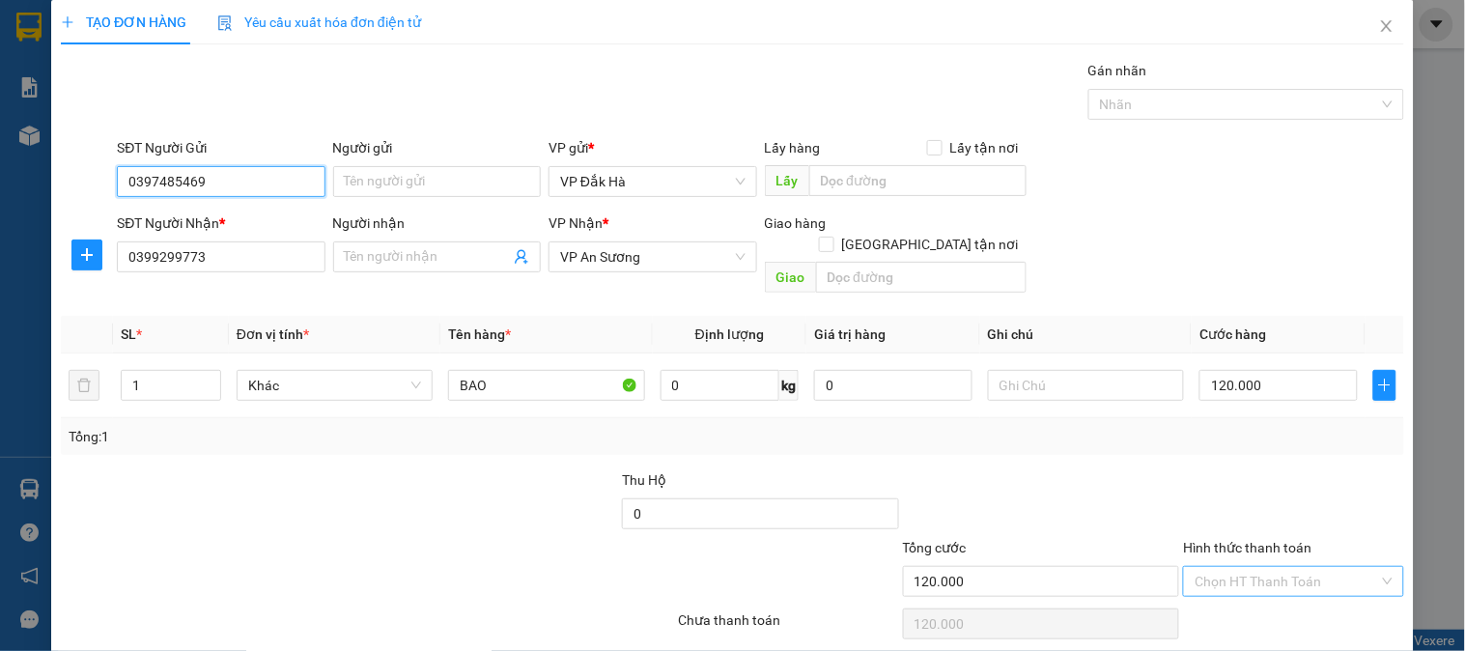
scroll to position [63, 0]
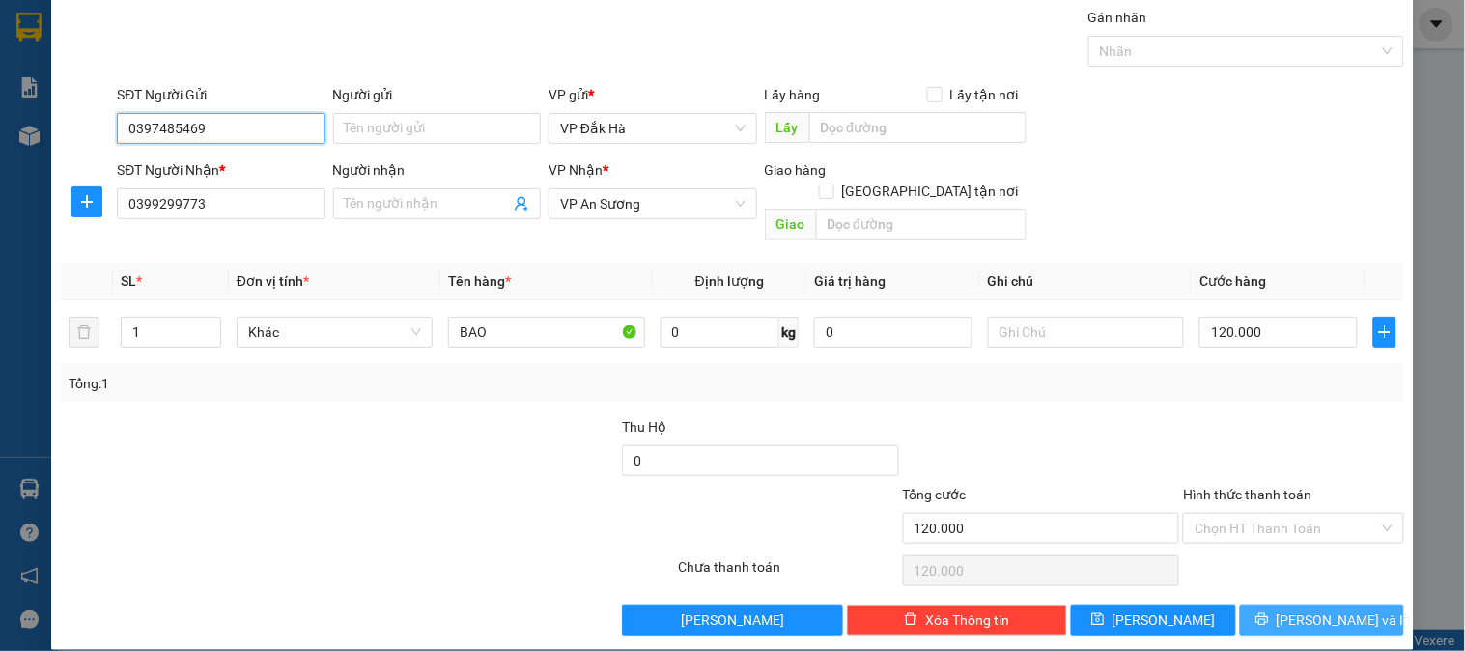
type input "0397485469"
click at [1325, 609] on span "[PERSON_NAME] và In" at bounding box center [1344, 619] width 135 height 21
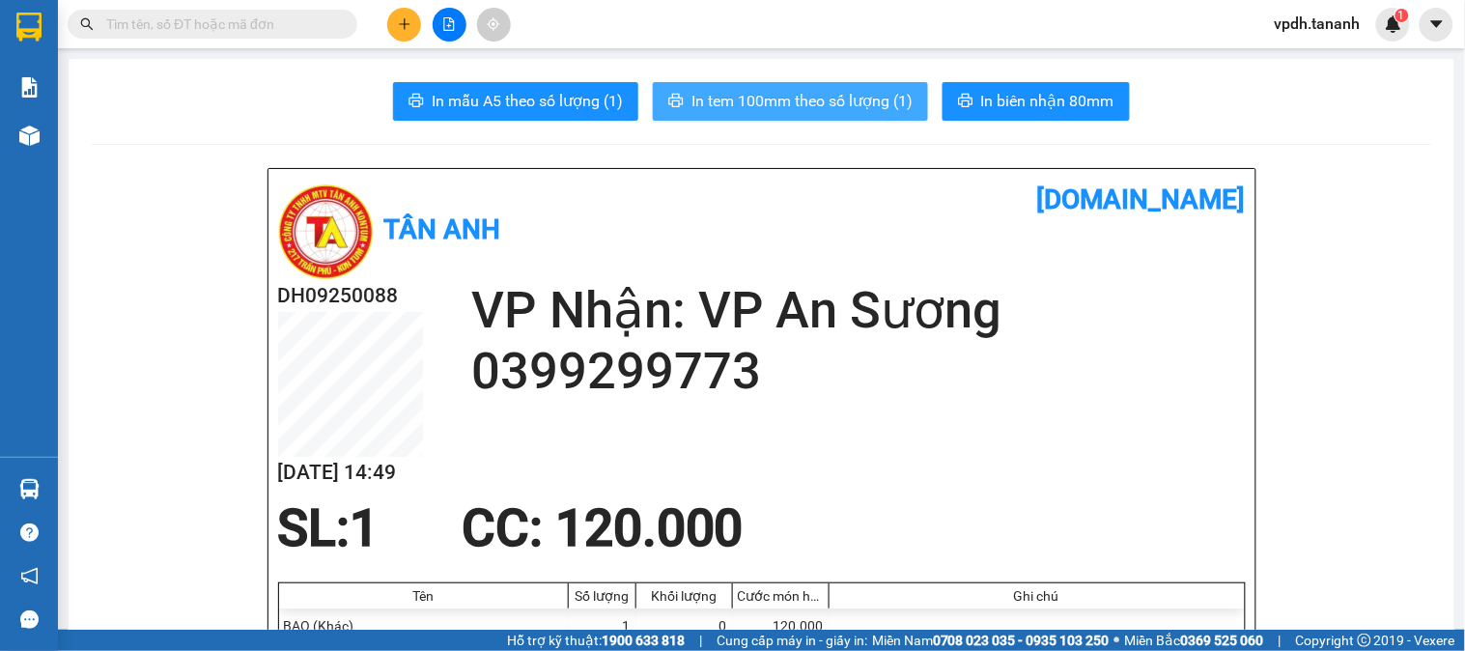
click at [746, 103] on span "In tem 100mm theo số lượng (1)" at bounding box center [802, 101] width 221 height 24
click at [818, 92] on span "In tem 100mm theo số lượng (1)" at bounding box center [802, 101] width 221 height 24
click at [404, 27] on icon "plus" at bounding box center [404, 23] width 1 height 11
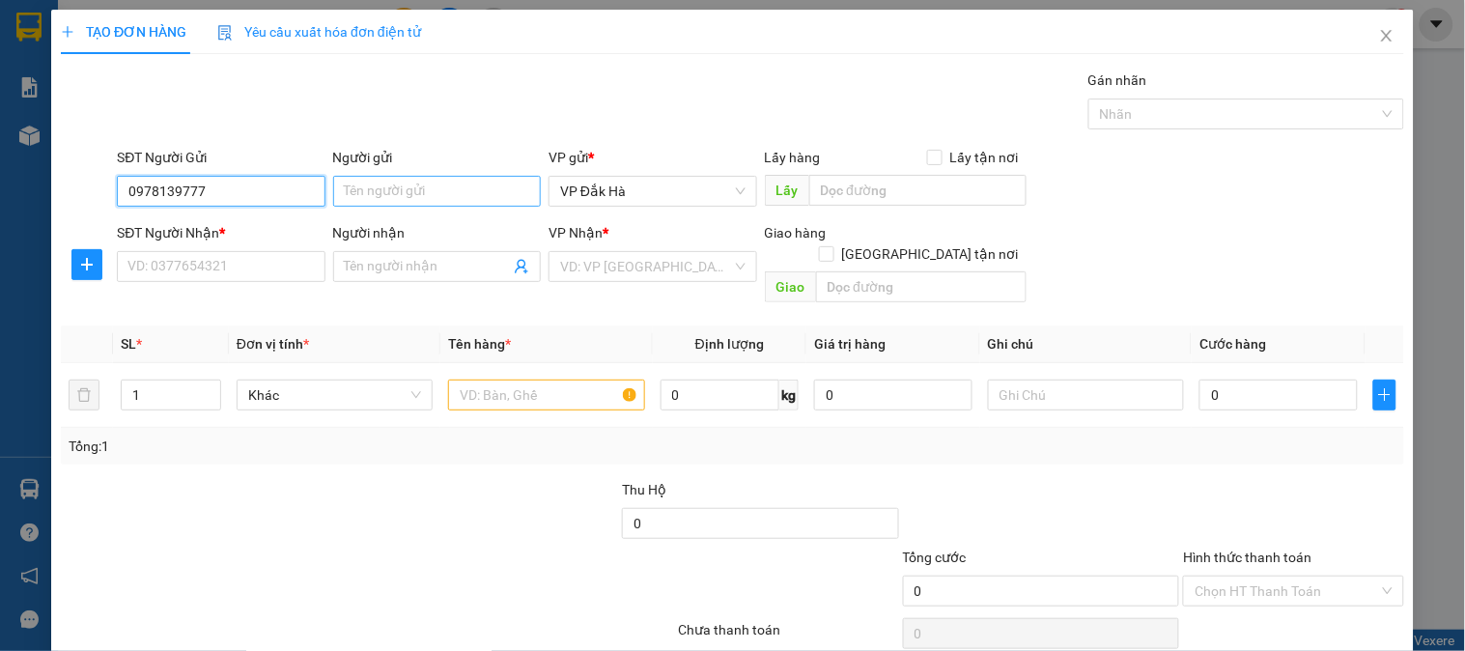
type input "0978139777"
click at [361, 185] on input "Người gửi" at bounding box center [437, 191] width 208 height 31
type input "."
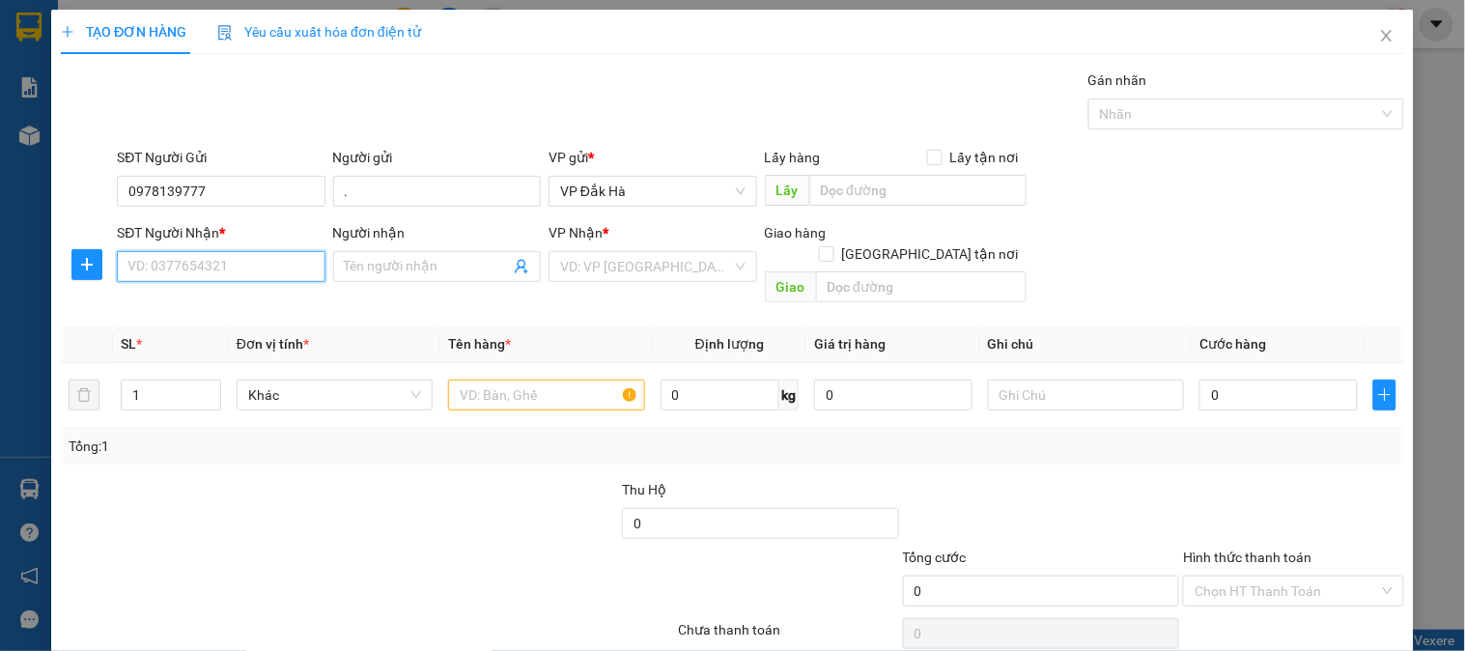
click at [216, 280] on input "SĐT Người Nhận *" at bounding box center [221, 266] width 208 height 31
type input "0379117779"
click at [383, 257] on span at bounding box center [437, 266] width 208 height 31
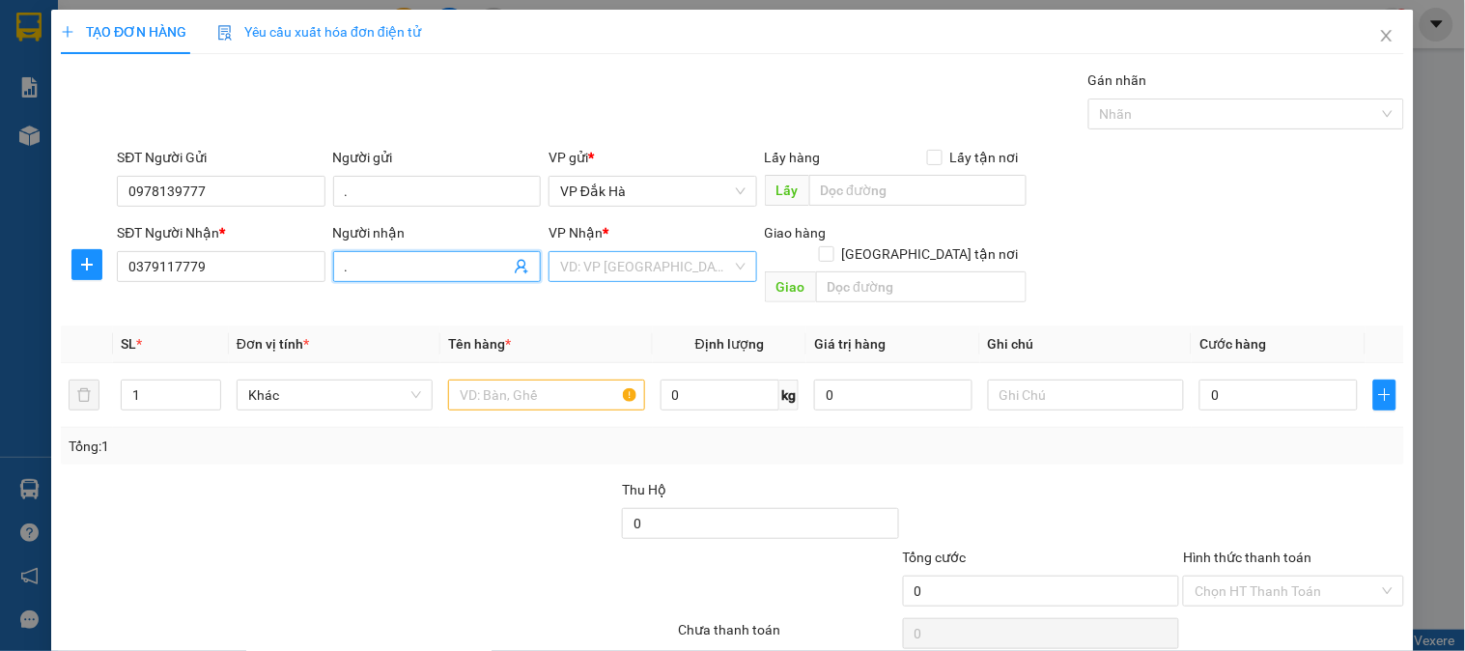
type input "."
click at [634, 262] on input "search" at bounding box center [645, 266] width 171 height 29
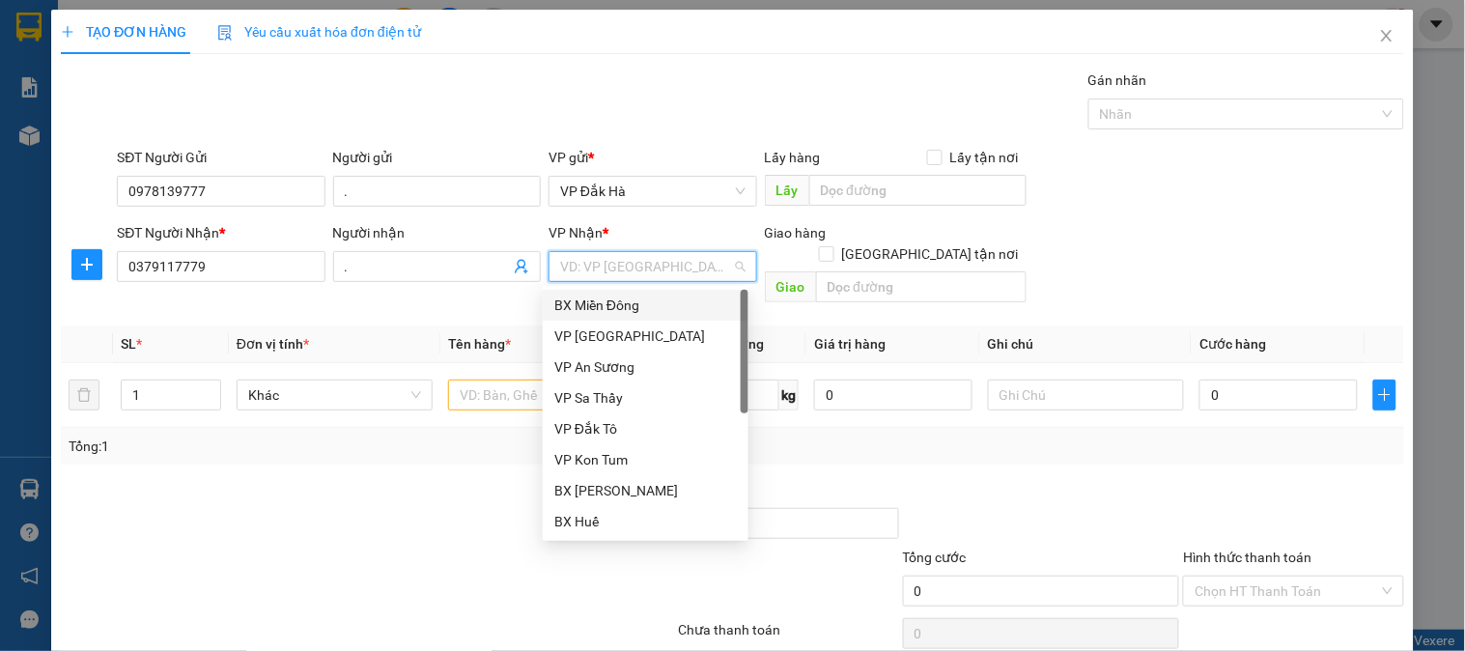
click at [642, 304] on div "BX Miền Đông" at bounding box center [645, 305] width 183 height 21
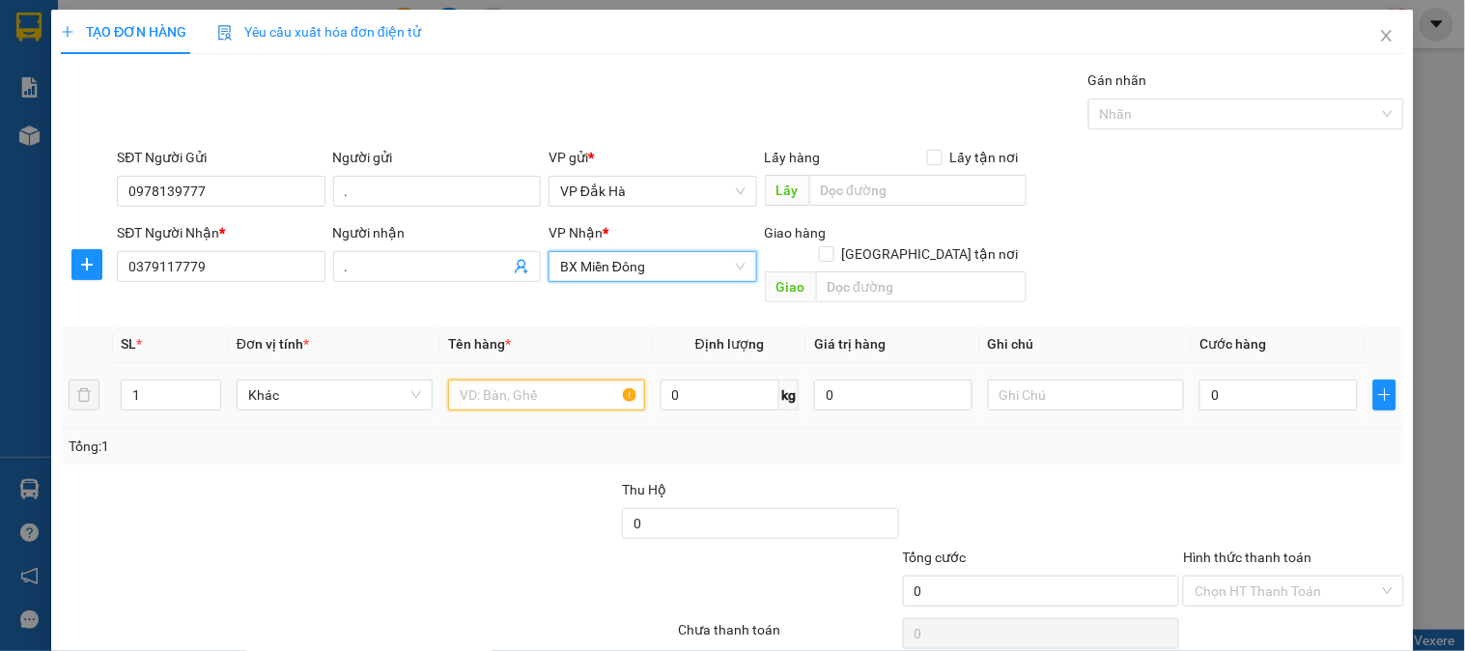
click at [504, 380] on input "text" at bounding box center [546, 395] width 196 height 31
type input "h"
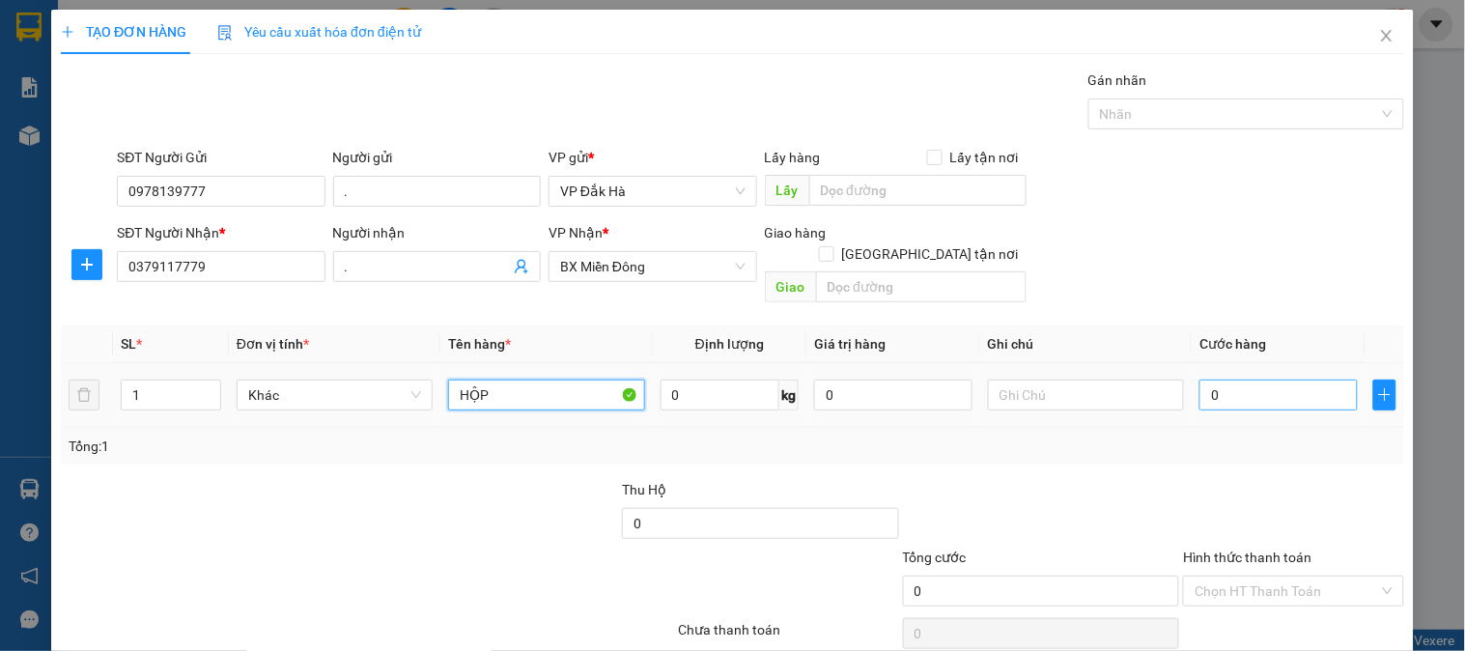
type input "HỘP"
click at [1236, 382] on input "0" at bounding box center [1279, 395] width 158 height 31
type input "4"
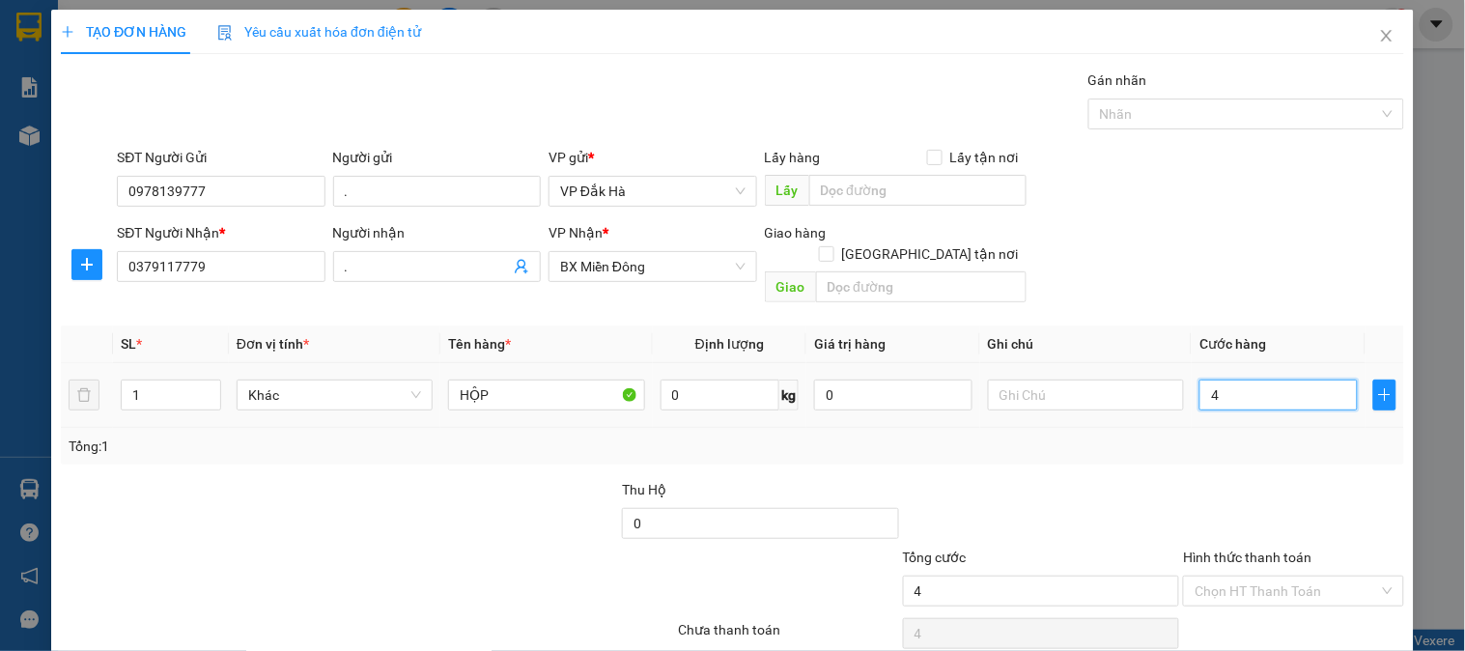
type input "40"
type input "400"
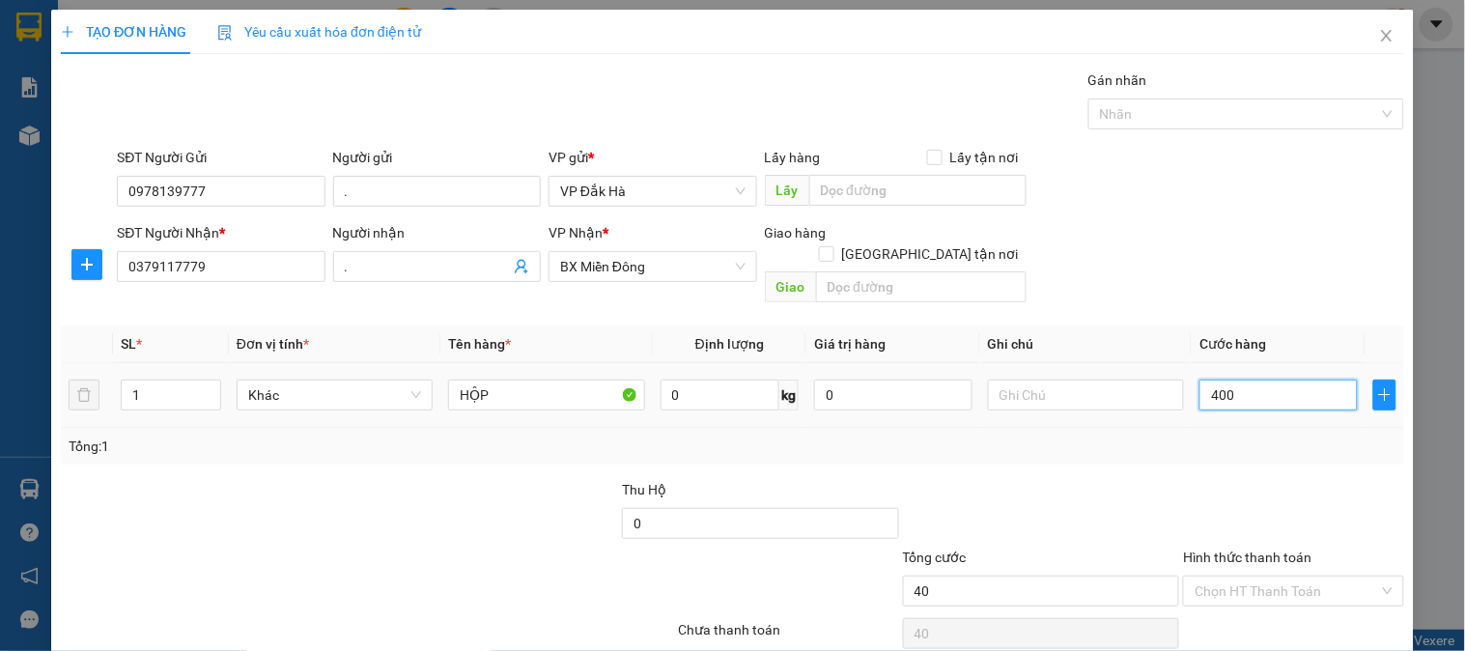
type input "400"
type input "4.000"
type input "40.000"
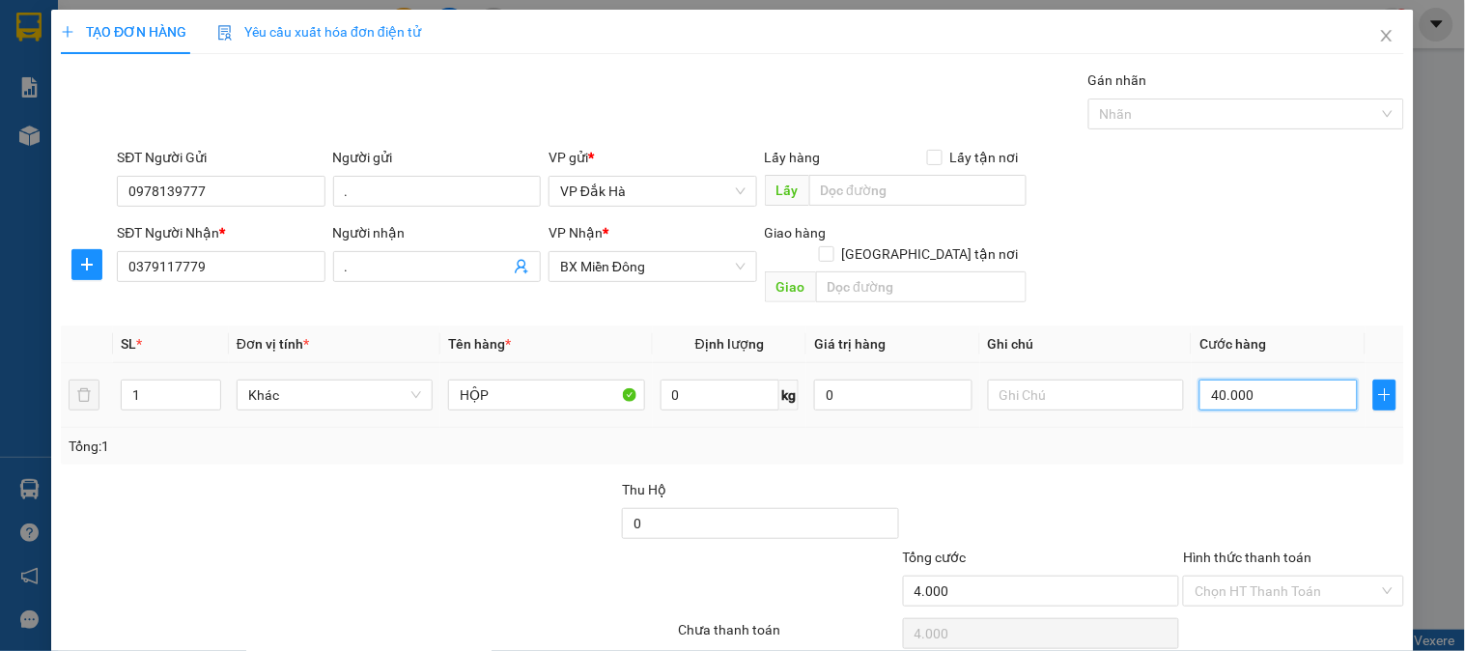
type input "40.000"
type input "4.000"
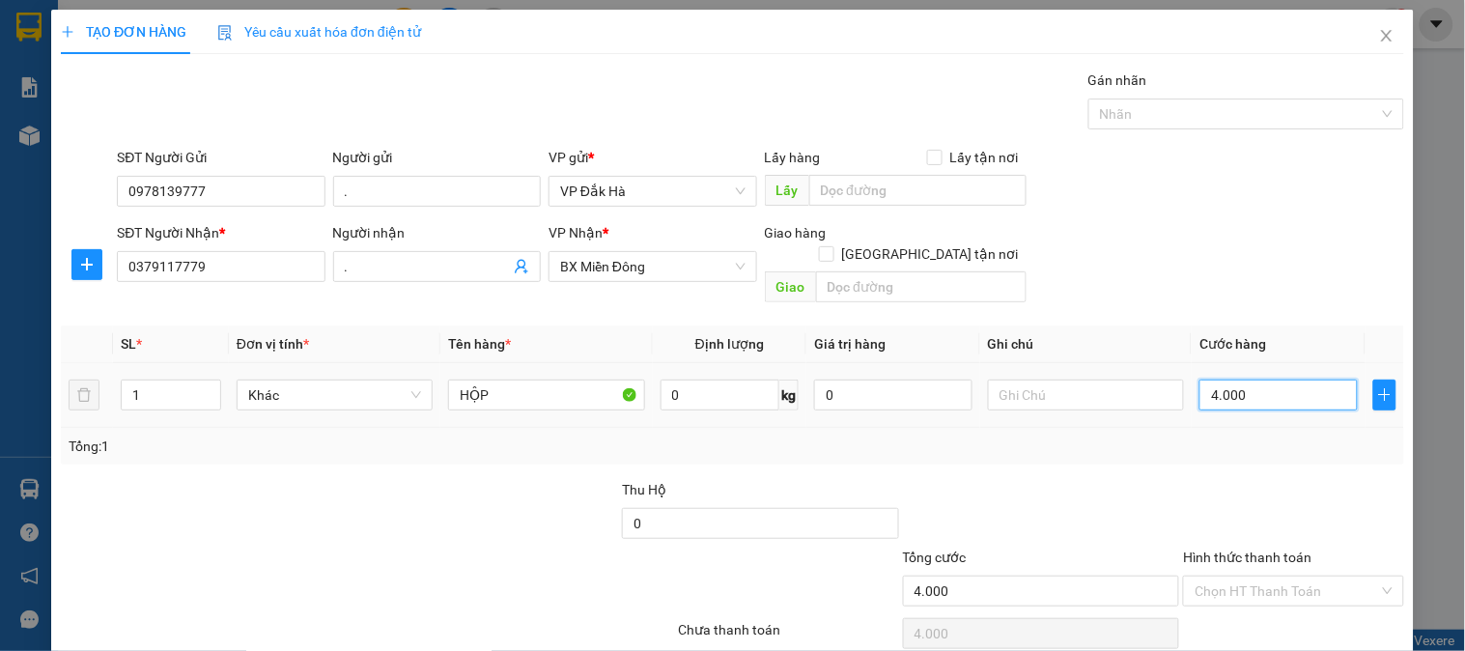
type input "400"
type input "40"
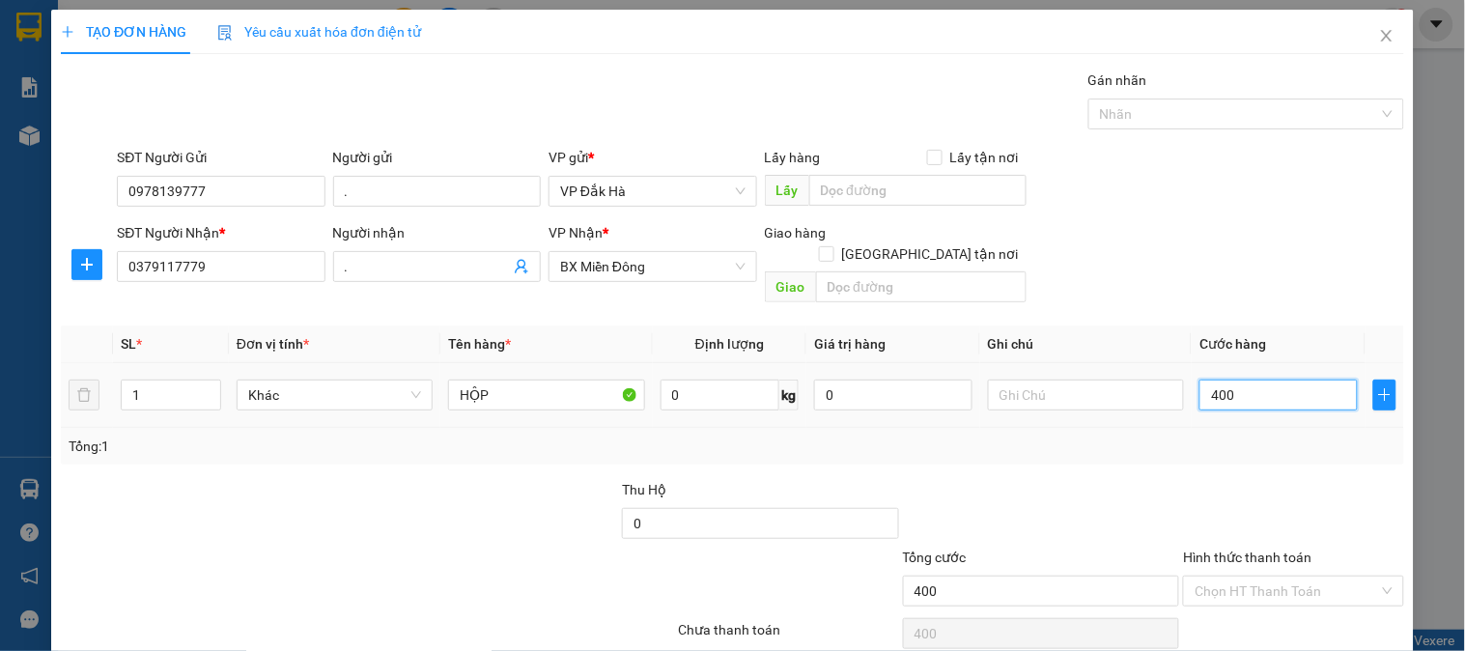
type input "40"
type input "4"
type input "40"
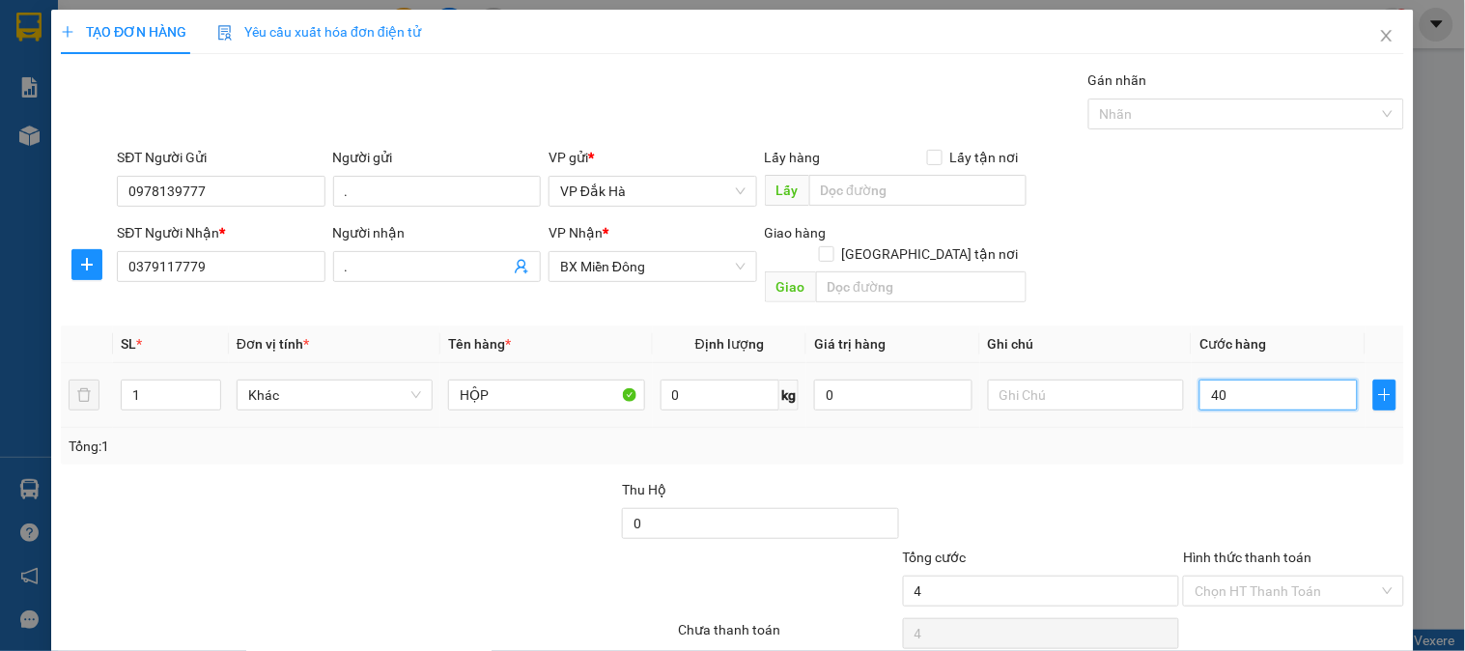
type input "40"
type input "400"
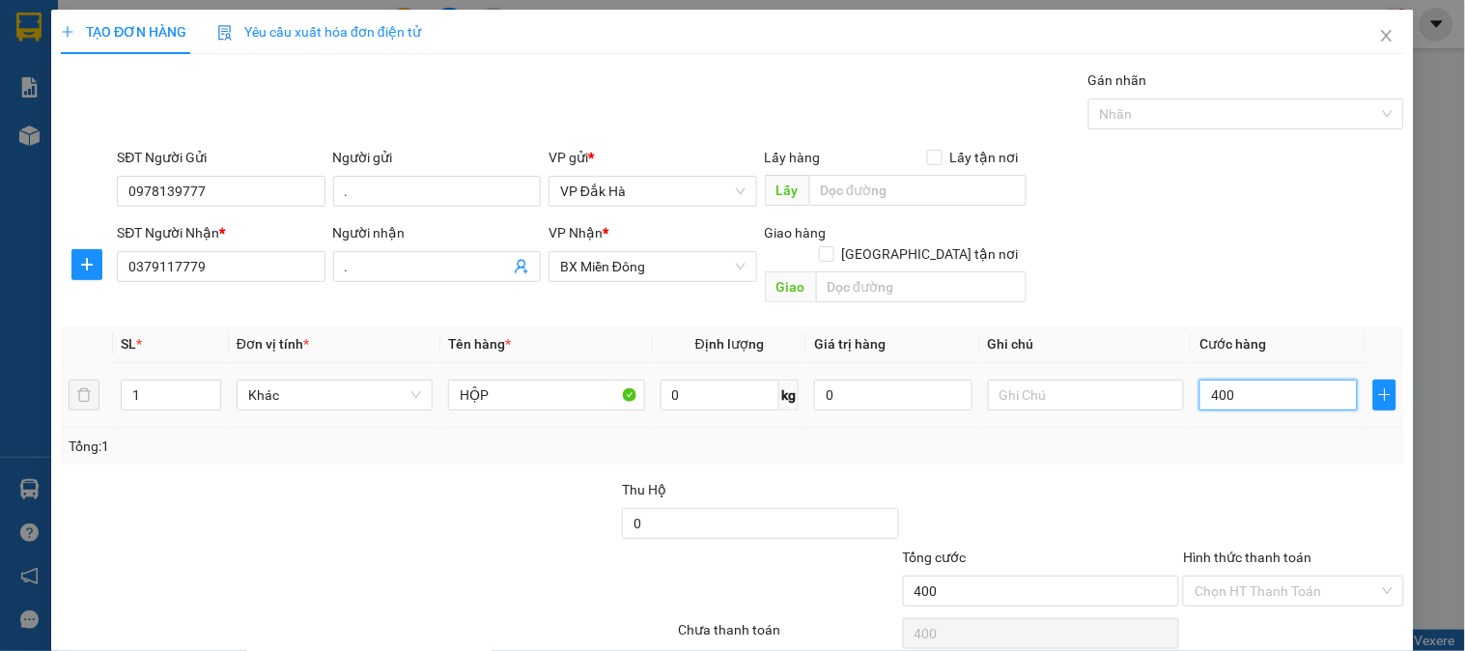
type input "4.000"
type input "40.000"
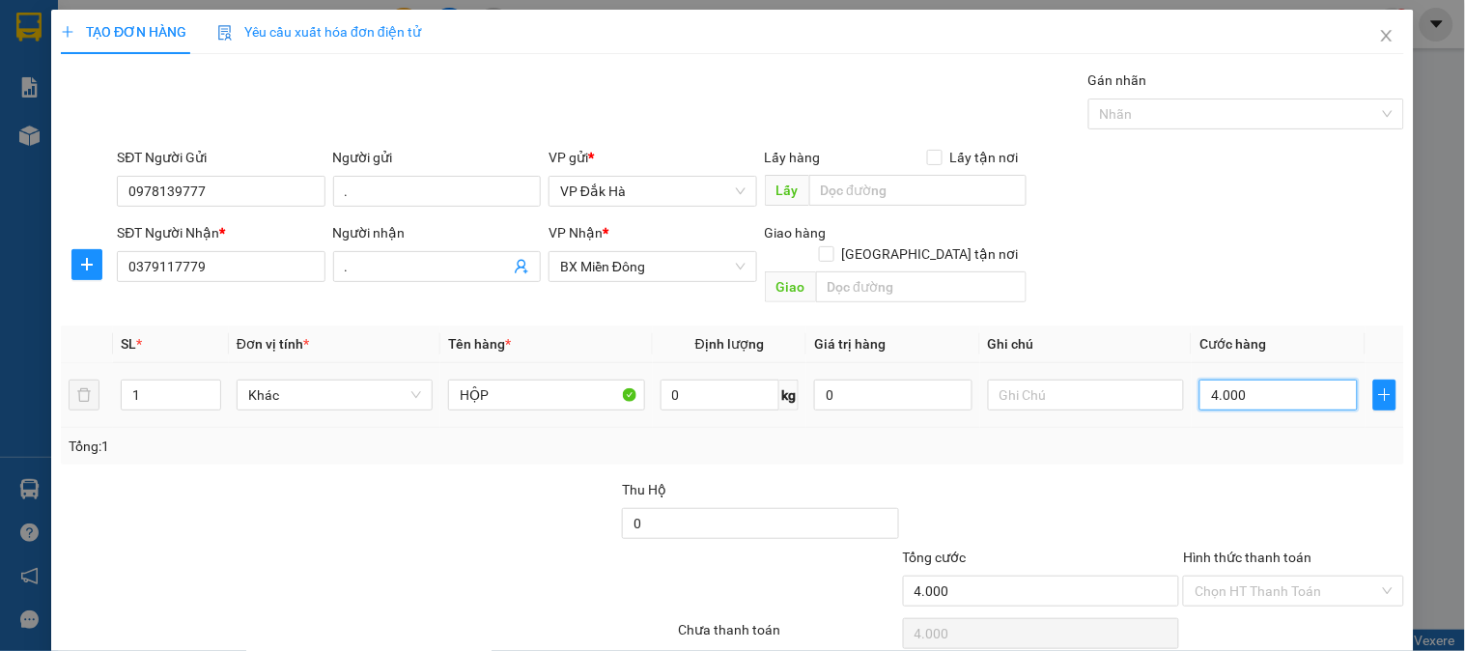
type input "40.000"
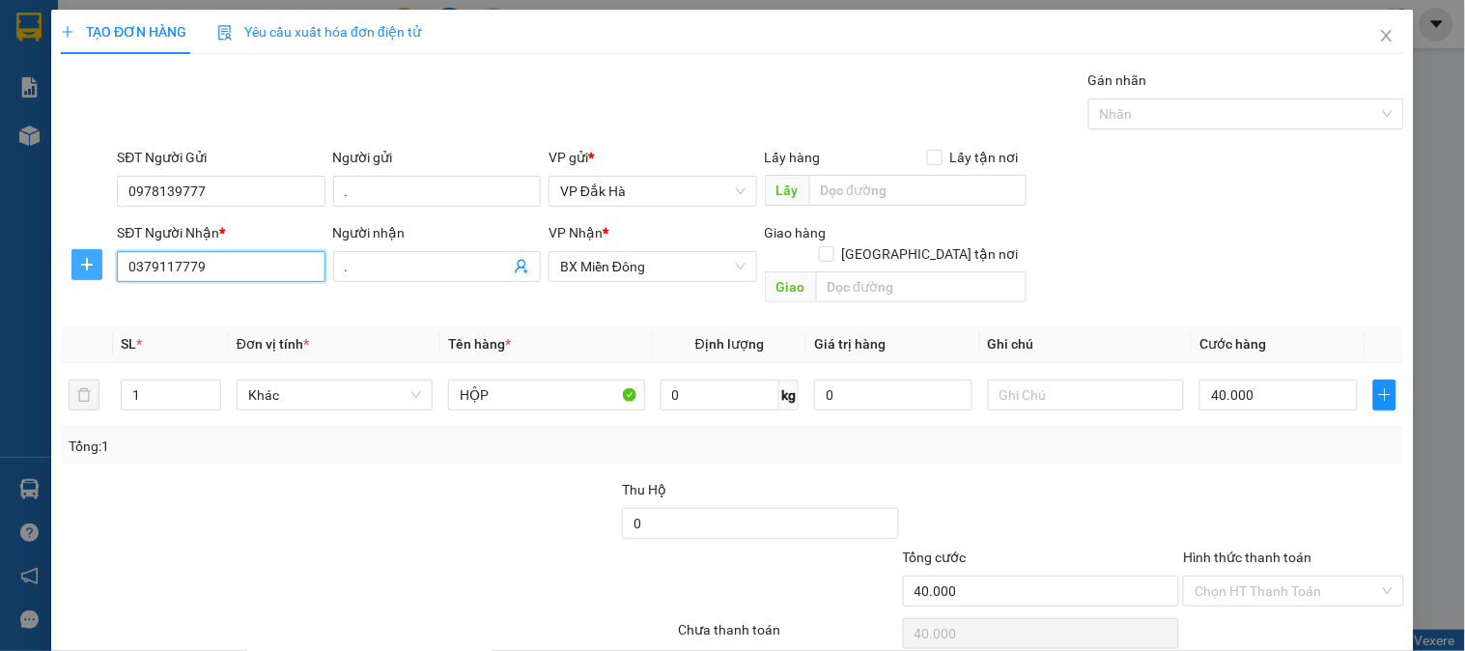
drag, startPoint x: 206, startPoint y: 270, endPoint x: 73, endPoint y: 270, distance: 132.3
click at [75, 270] on div "SĐT Người Nhận * 0379117779 Người nhận . VP Nhận * BX Miền [GEOGRAPHIC_DATA] hà…" at bounding box center [732, 266] width 1347 height 89
click at [153, 259] on input "0705854588" at bounding box center [221, 266] width 208 height 31
drag, startPoint x: 229, startPoint y: 270, endPoint x: 295, endPoint y: 270, distance: 65.7
click at [230, 270] on input "0705854588" at bounding box center [221, 266] width 208 height 31
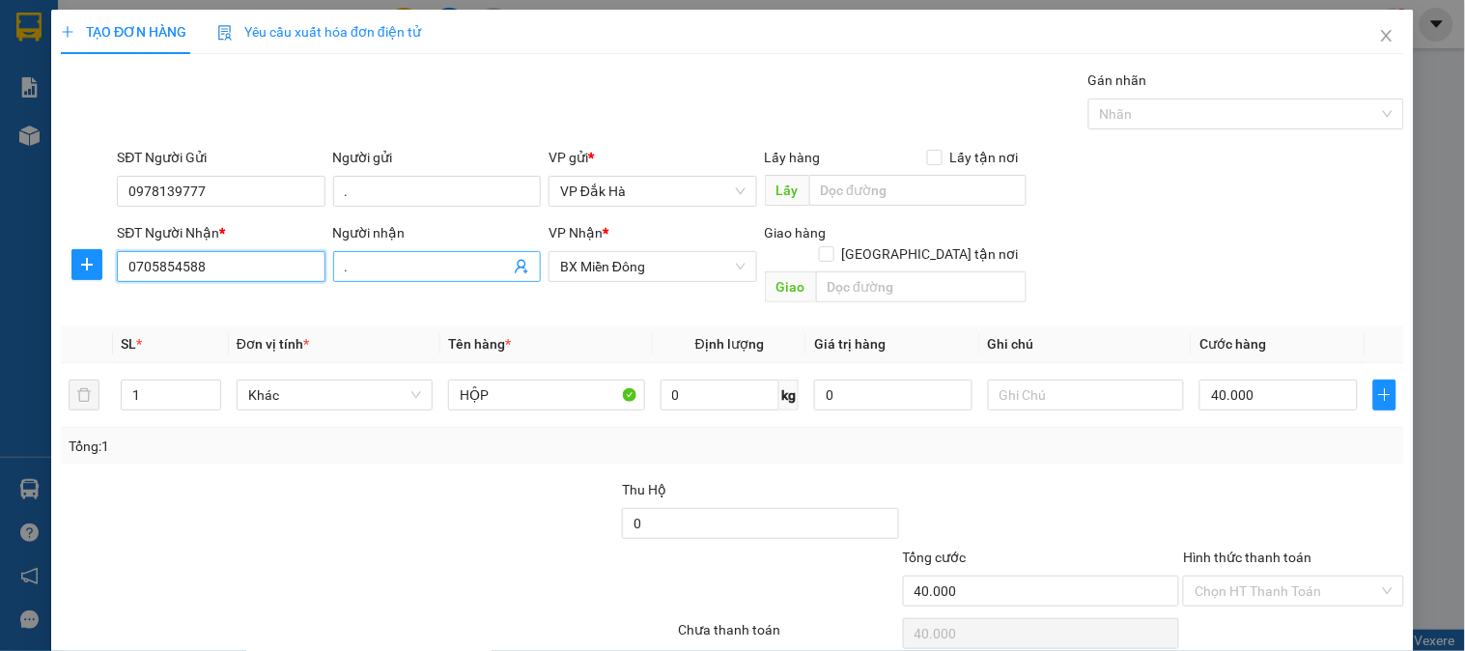
type input "0705854588"
drag, startPoint x: 391, startPoint y: 265, endPoint x: 209, endPoint y: 245, distance: 183.6
click at [209, 245] on div "SĐT Người Nhận * 0705854588 Người nhận . . VP Nhận * BX Miền [GEOGRAPHIC_DATA] …" at bounding box center [760, 266] width 1295 height 89
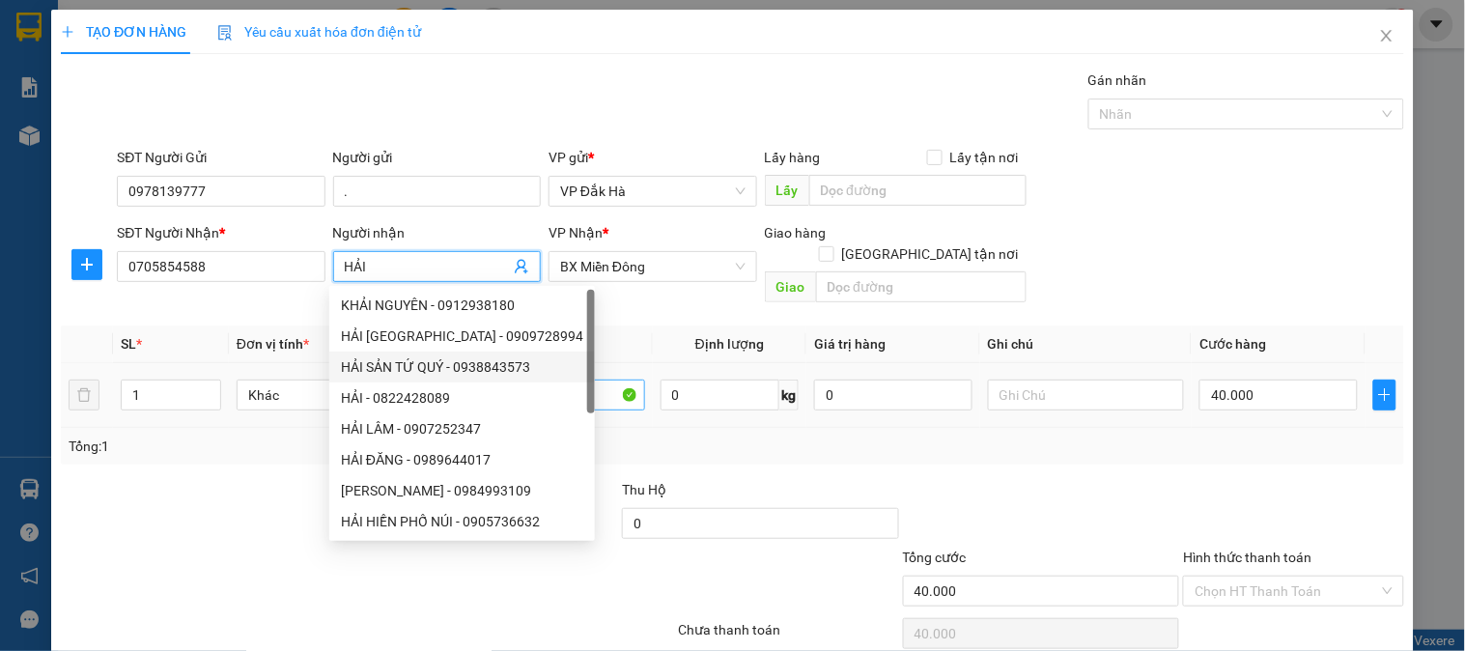
type input "HẢI"
click at [580, 380] on input "HỘP" at bounding box center [546, 395] width 196 height 31
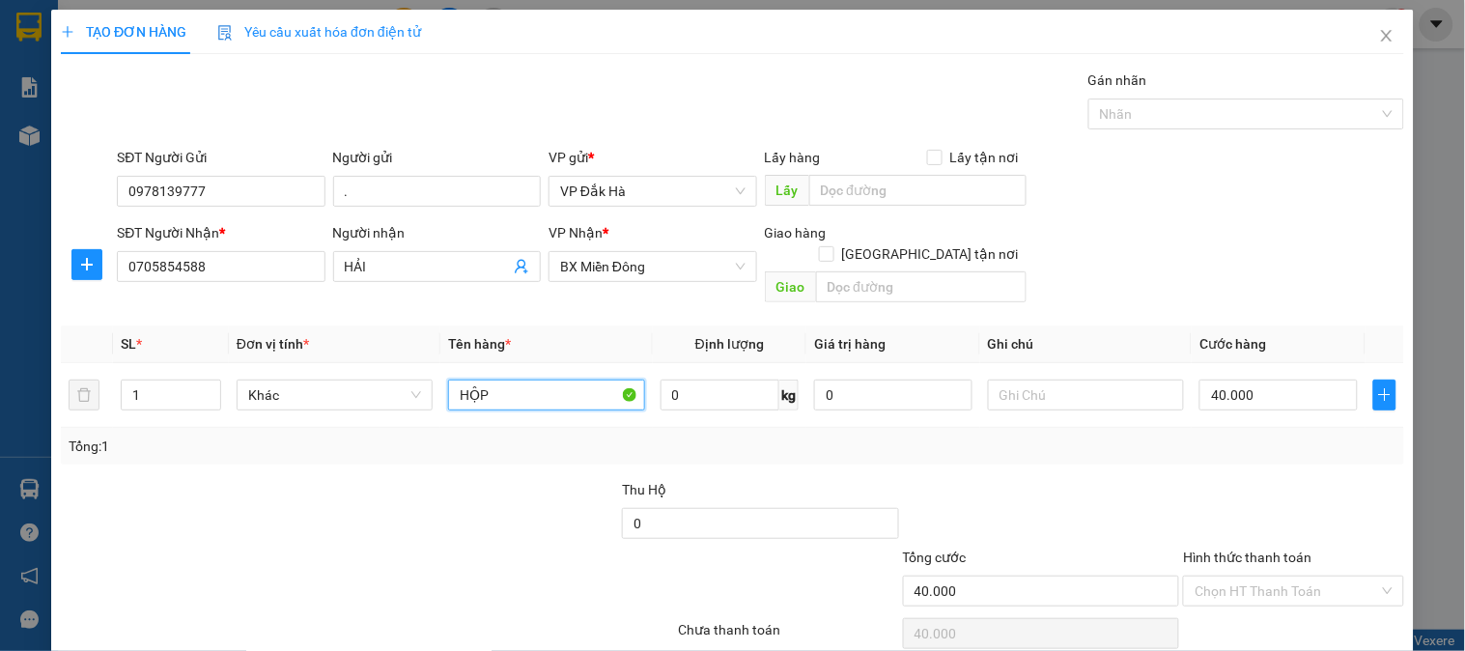
scroll to position [63, 0]
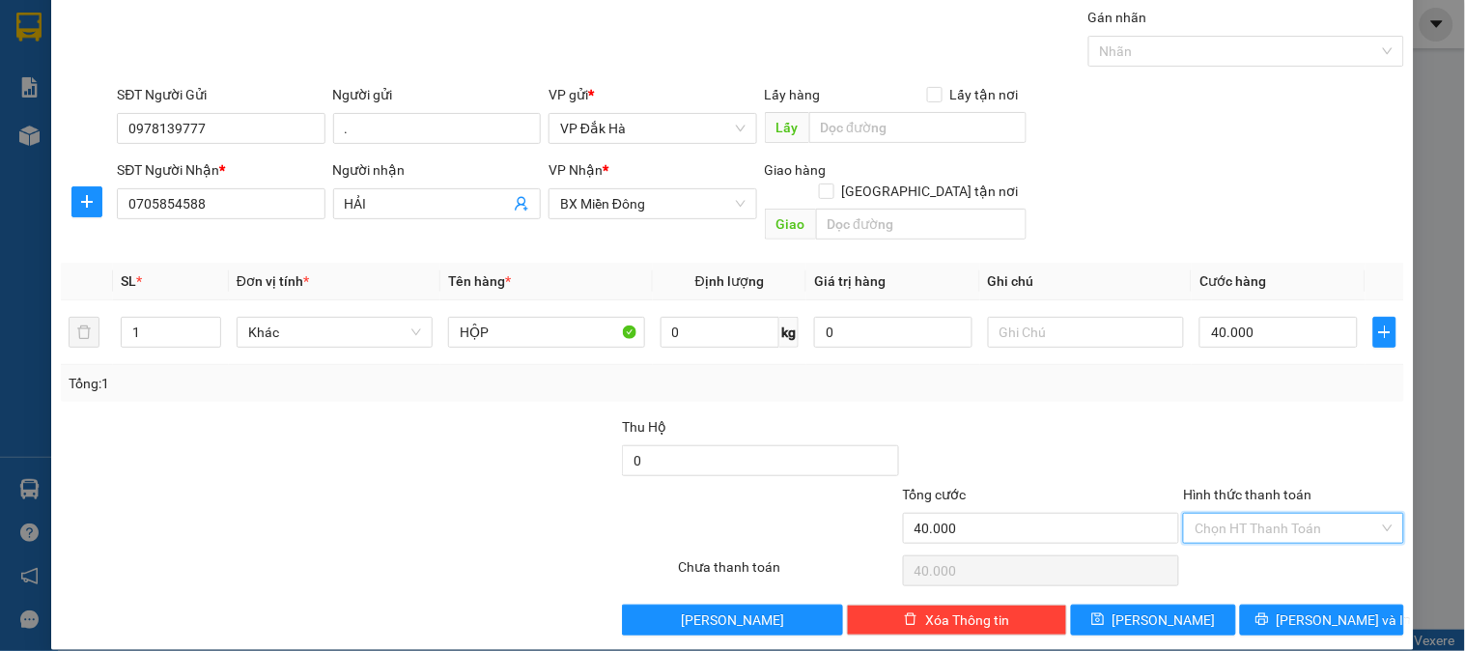
click at [1261, 514] on input "Hình thức thanh toán" at bounding box center [1287, 528] width 184 height 29
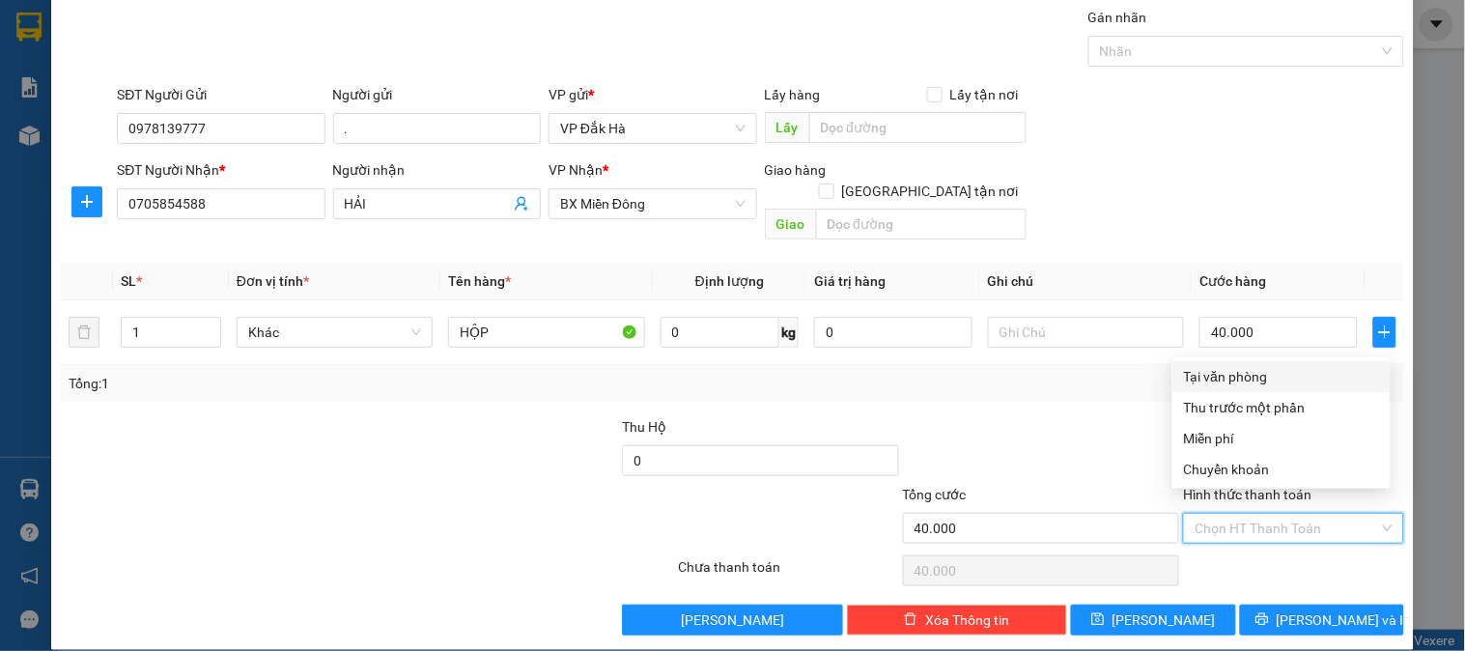
click at [1234, 358] on div "Tại văn phòng Thu trước một phần Tại văn phòng Thu trước một phần Miễn phí Chuy…" at bounding box center [1282, 422] width 218 height 131
click at [1239, 375] on div "Tại văn phòng" at bounding box center [1281, 376] width 195 height 21
type input "0"
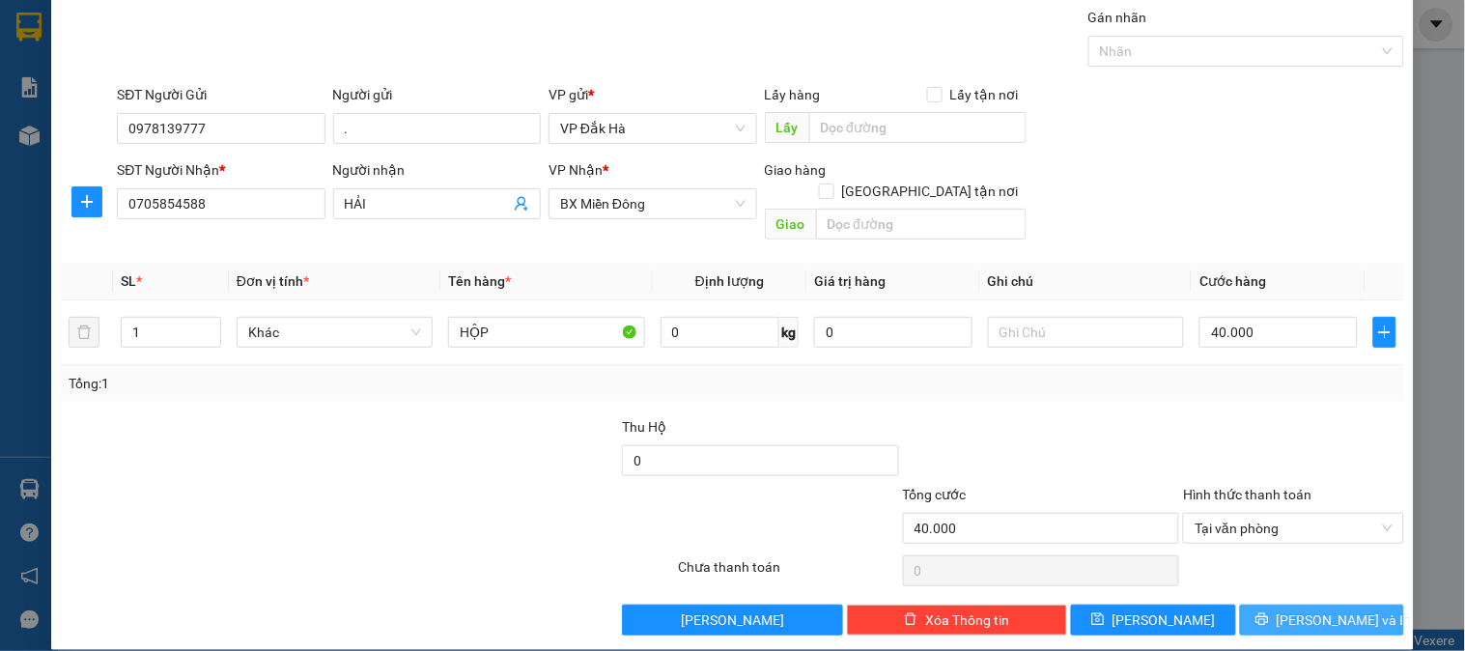
drag, startPoint x: 1301, startPoint y: 594, endPoint x: 1296, endPoint y: 581, distance: 13.5
click at [1299, 609] on span "[PERSON_NAME] và In" at bounding box center [1344, 619] width 135 height 21
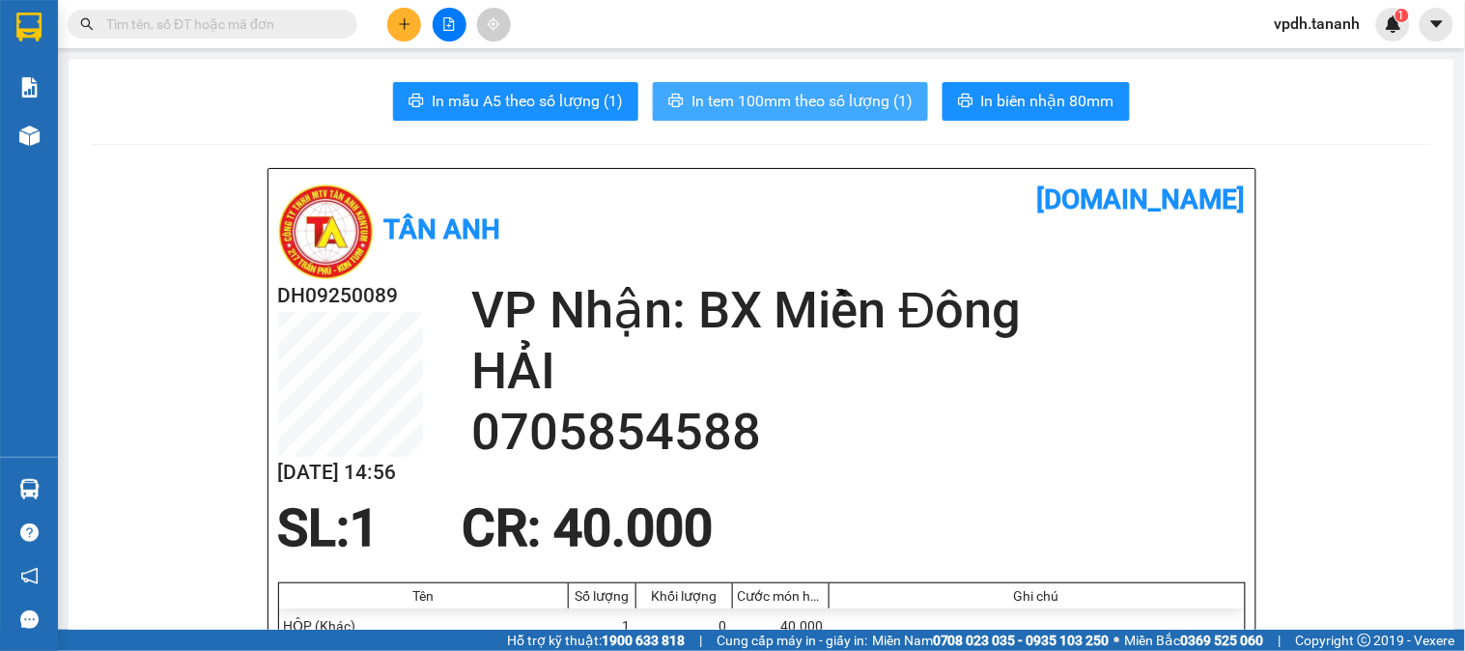
click at [853, 98] on span "In tem 100mm theo số lượng (1)" at bounding box center [802, 101] width 221 height 24
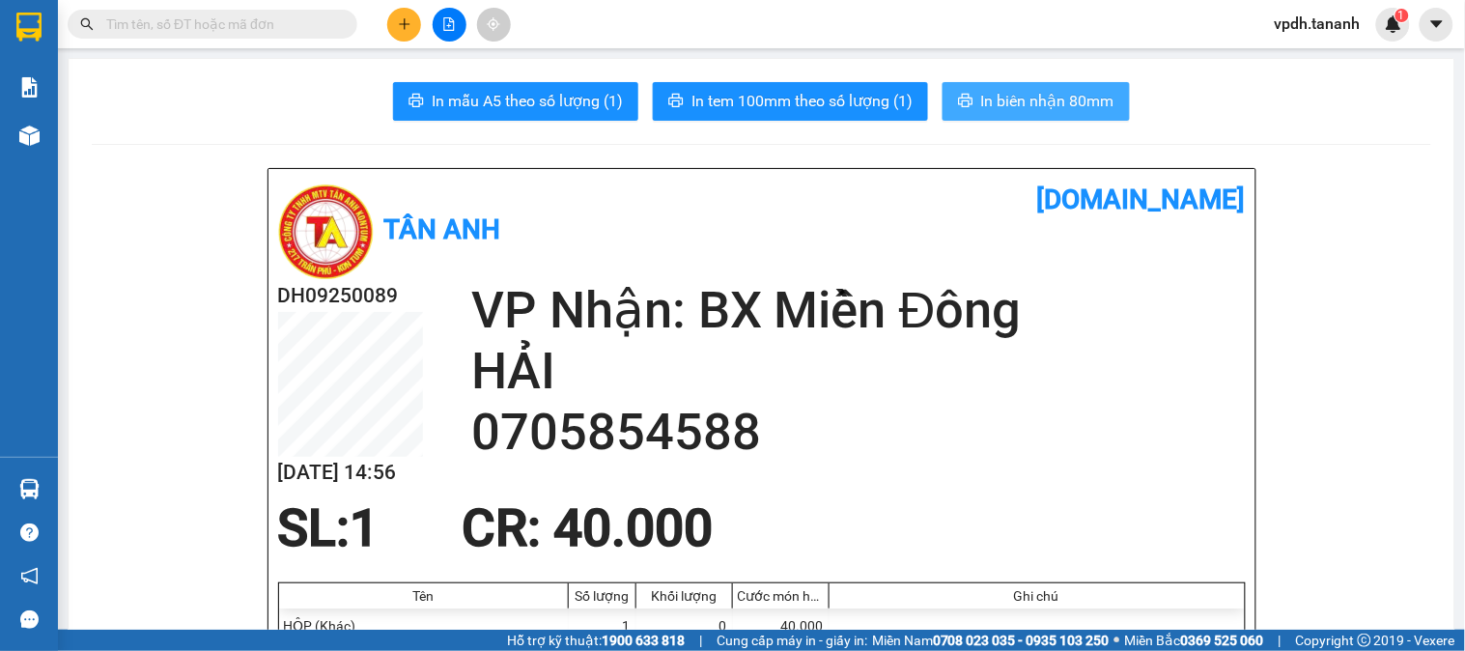
click at [1037, 102] on span "In biên nhận 80mm" at bounding box center [1047, 101] width 133 height 24
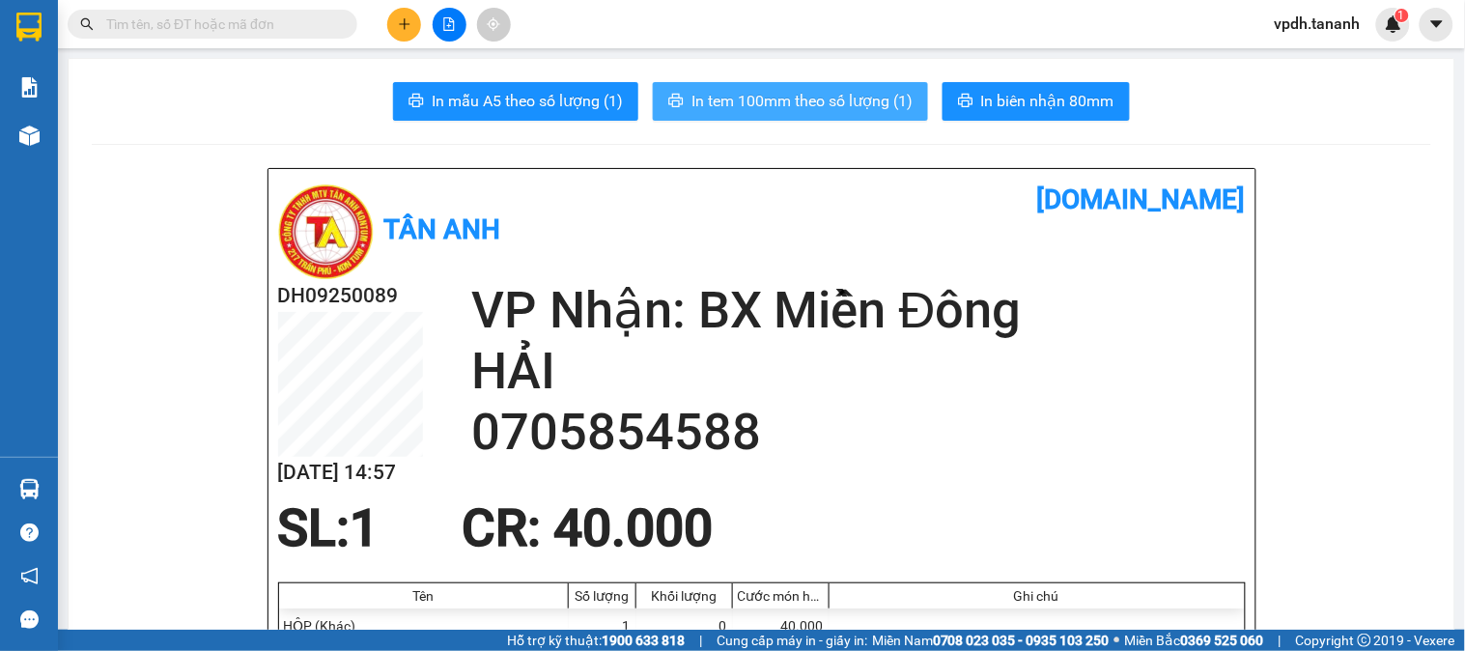
click at [841, 108] on span "In tem 100mm theo số lượng (1)" at bounding box center [802, 101] width 221 height 24
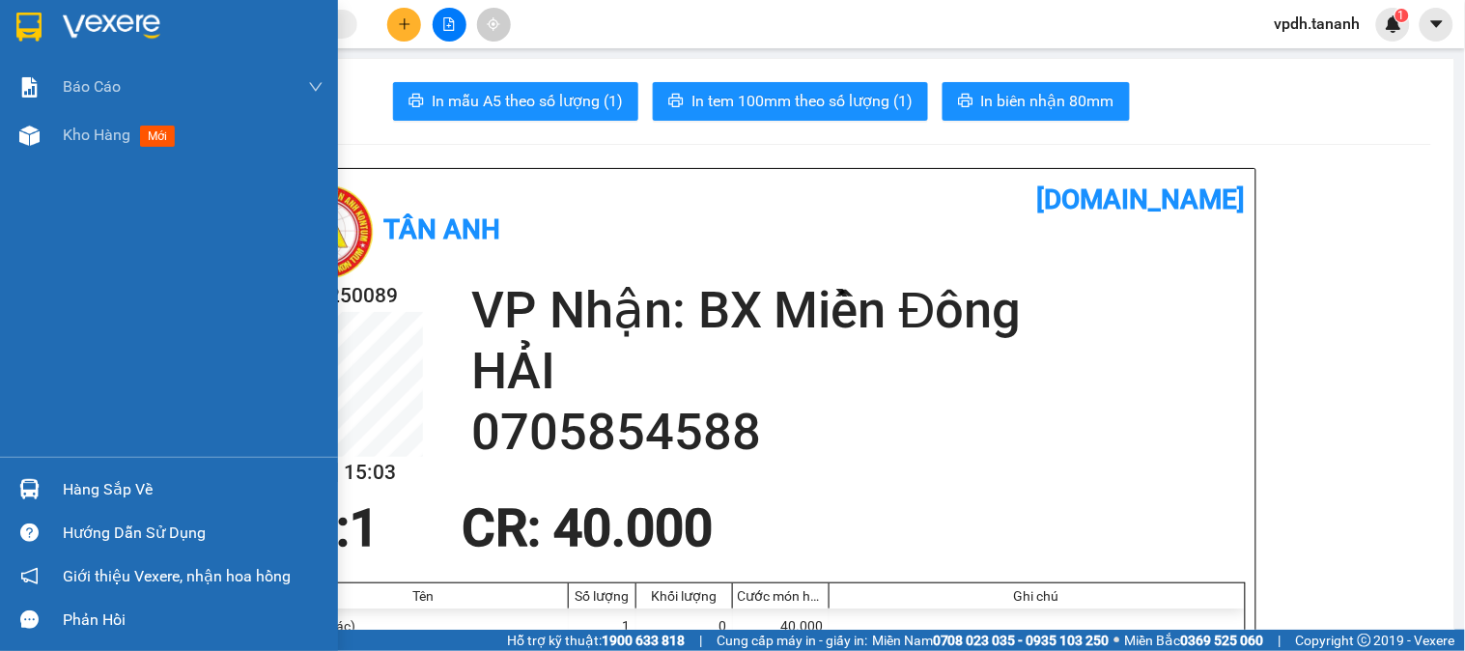
drag, startPoint x: 17, startPoint y: 6, endPoint x: 133, endPoint y: 24, distance: 117.3
click at [22, 7] on div at bounding box center [169, 31] width 338 height 63
click at [133, 24] on img at bounding box center [112, 27] width 98 height 29
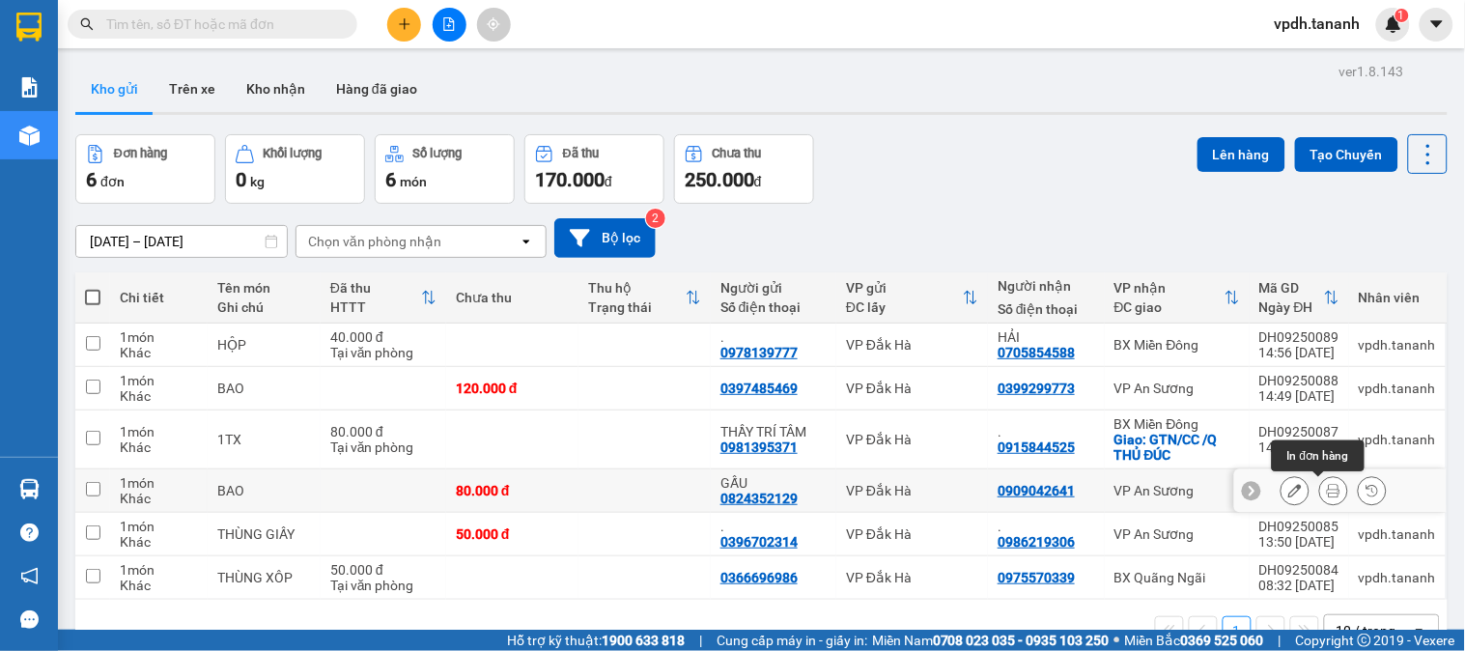
click at [1327, 494] on icon at bounding box center [1334, 491] width 14 height 14
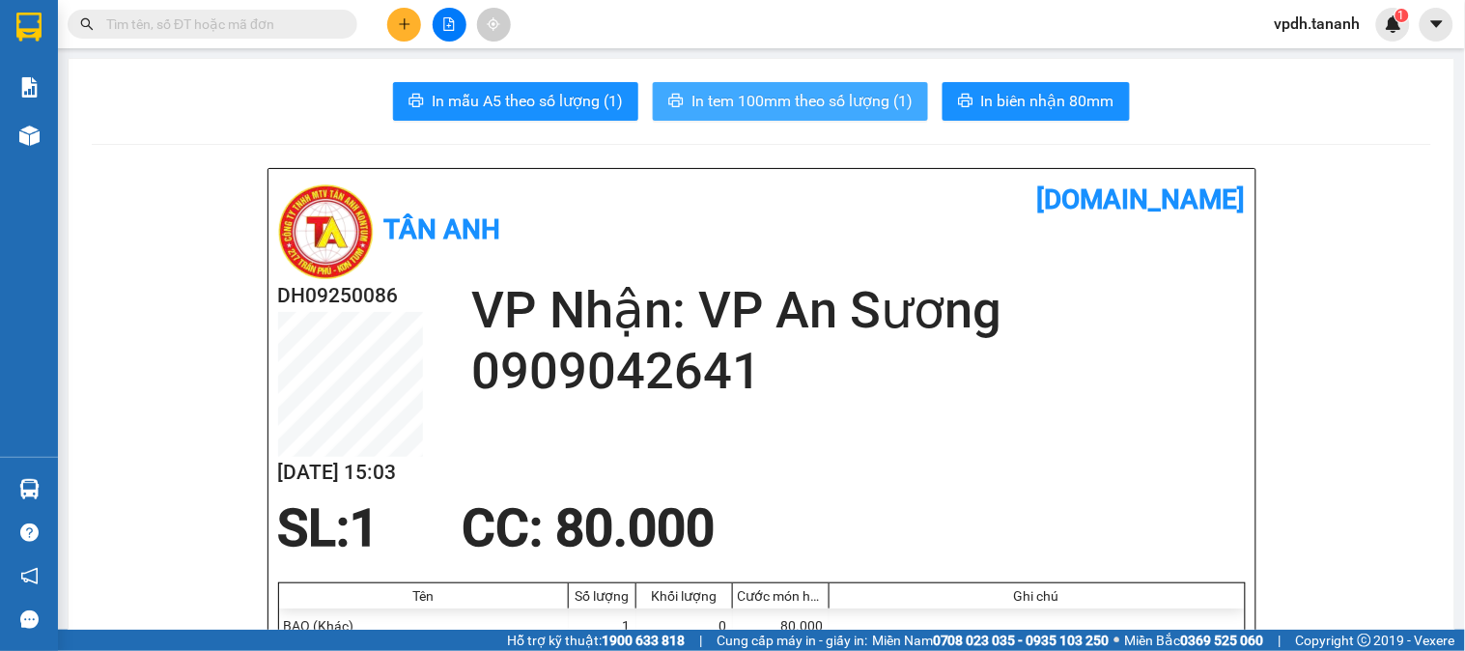
click at [740, 98] on span "In tem 100mm theo số lượng (1)" at bounding box center [802, 101] width 221 height 24
